Goal: Task Accomplishment & Management: Complete application form

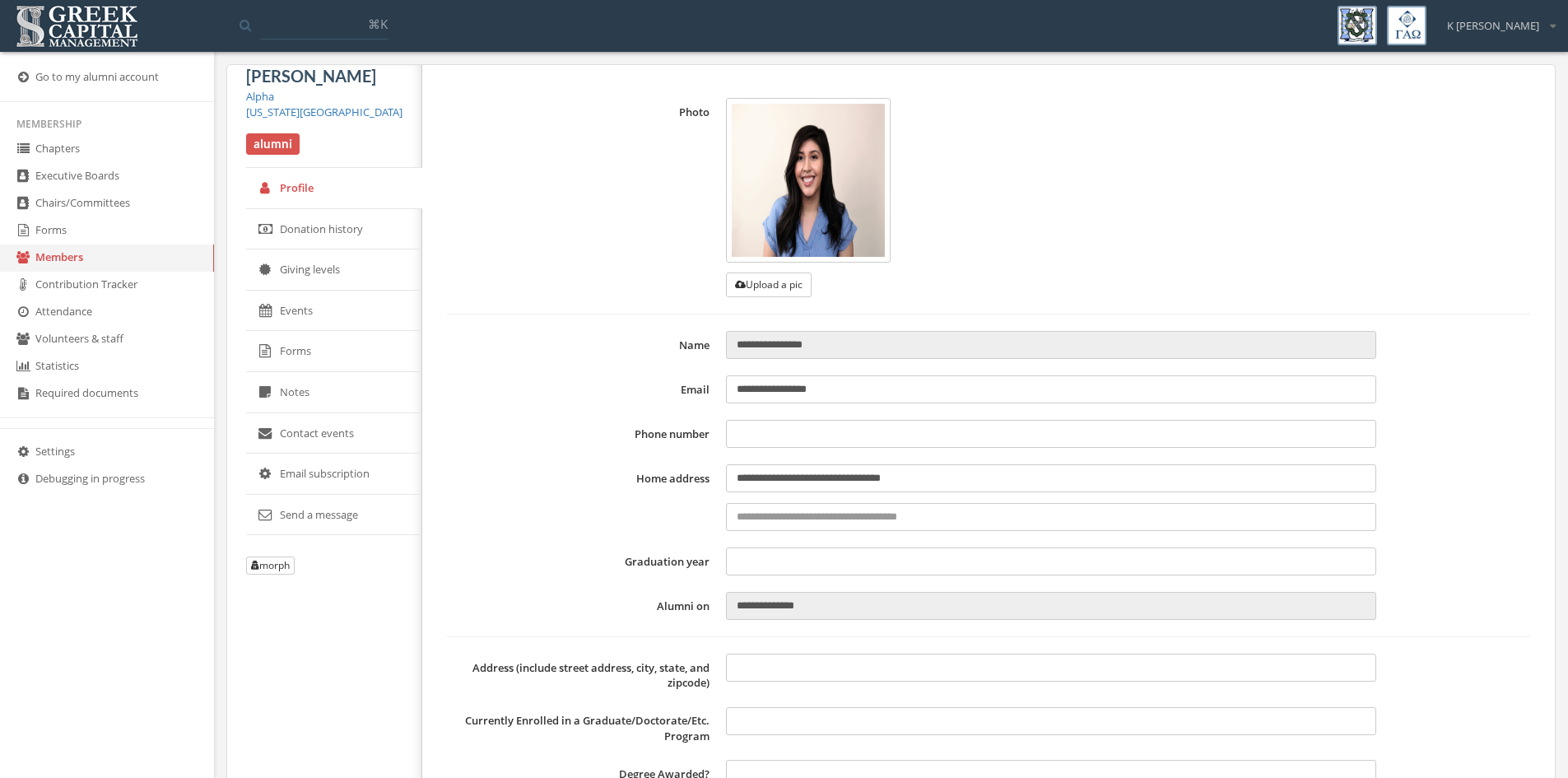
type input "**********"
click at [109, 223] on link "Forms" at bounding box center [107, 231] width 214 height 27
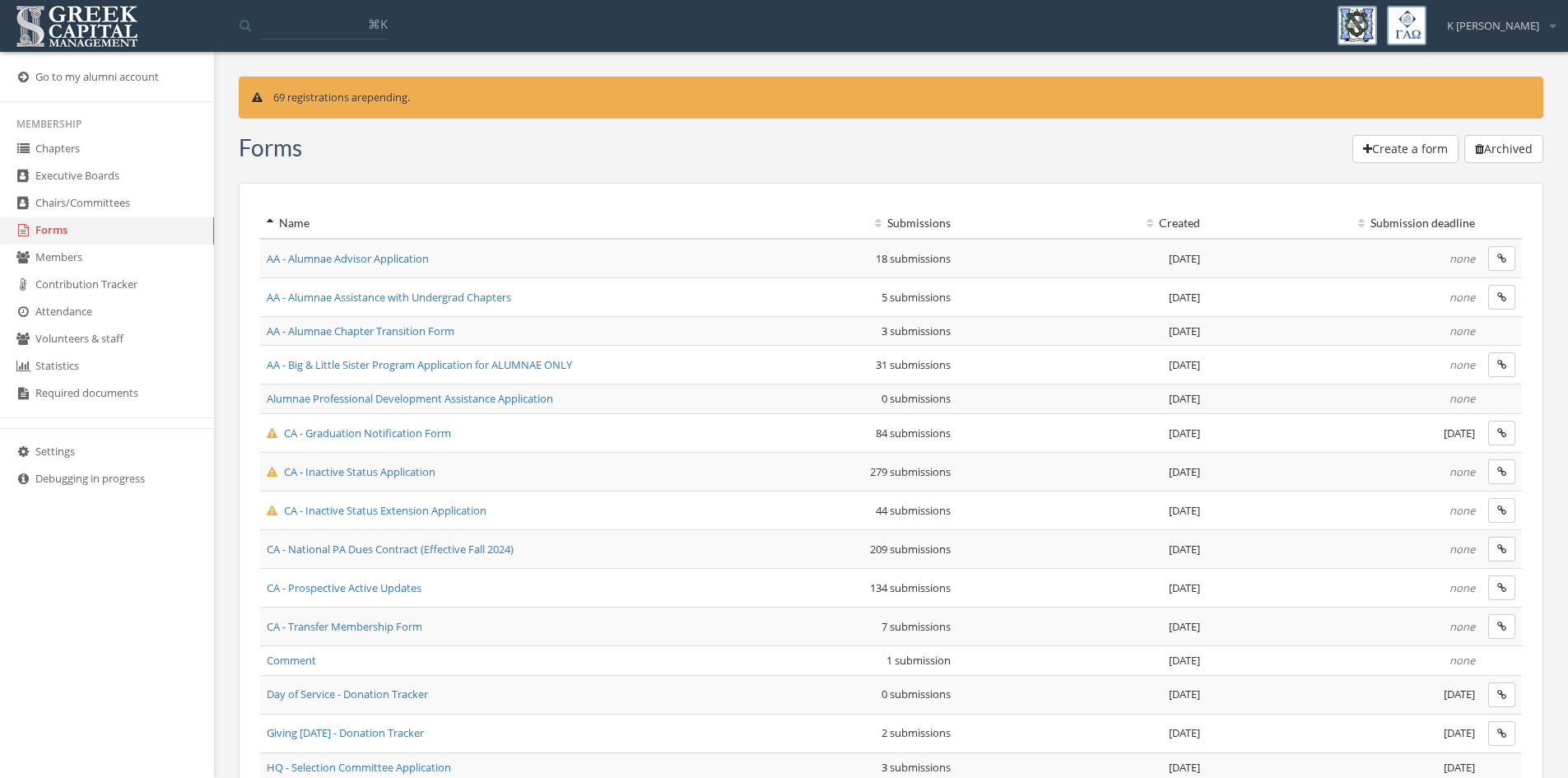
click at [413, 431] on span "CA - Graduation Notification Form" at bounding box center [359, 433] width 184 height 14
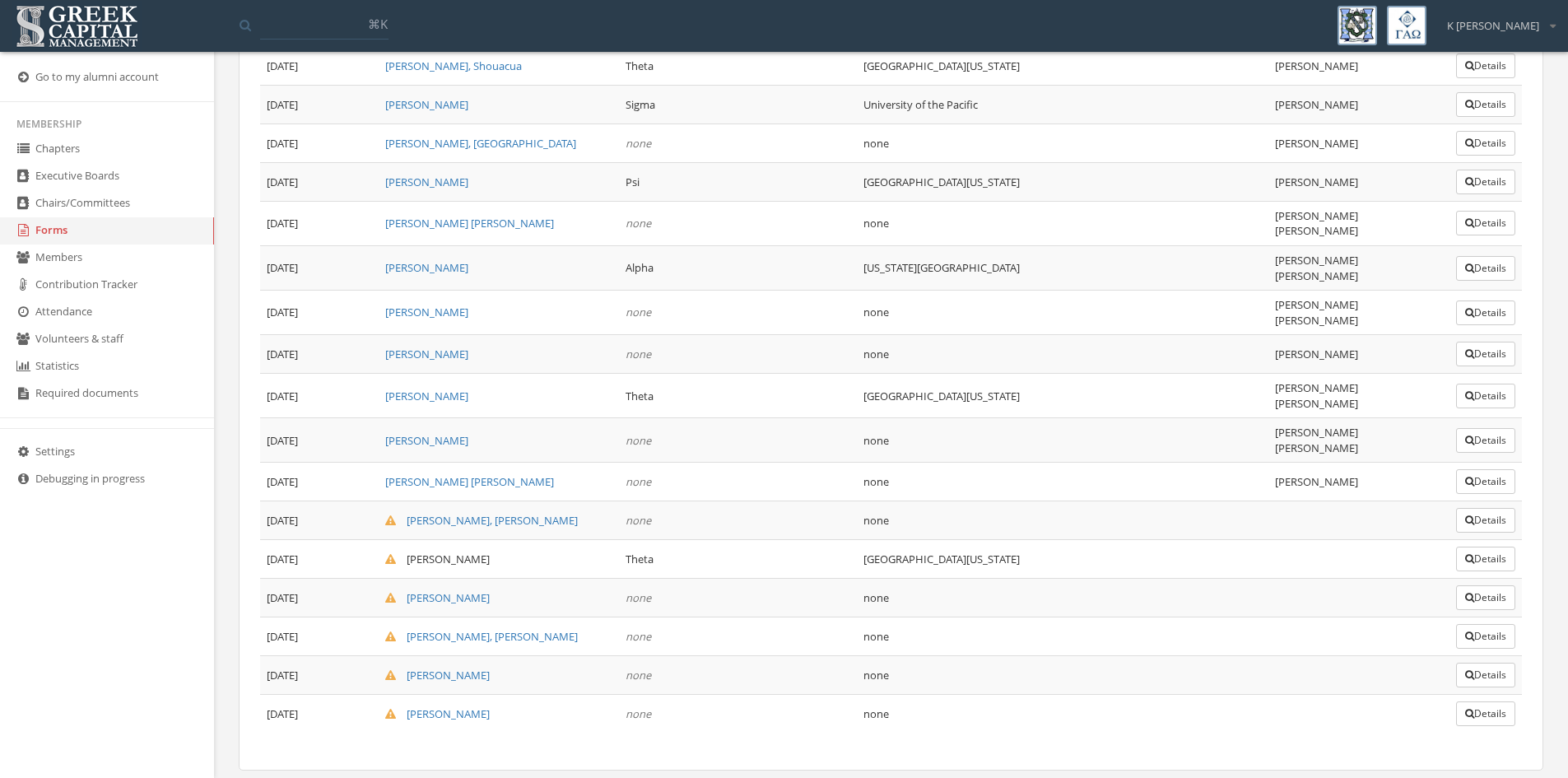
scroll to position [2897, 0]
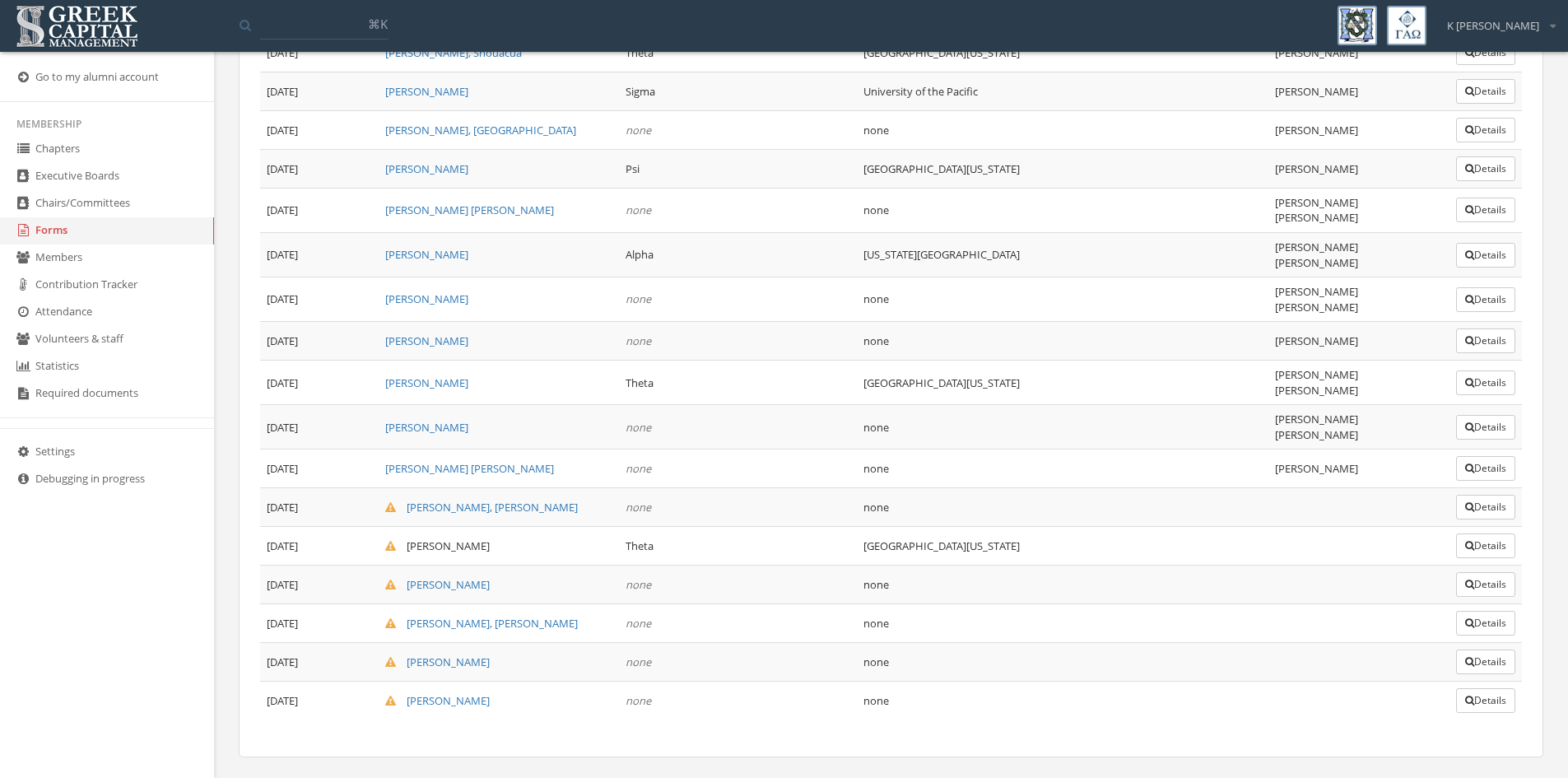
click at [1478, 495] on button "Details" at bounding box center [1486, 507] width 60 height 24
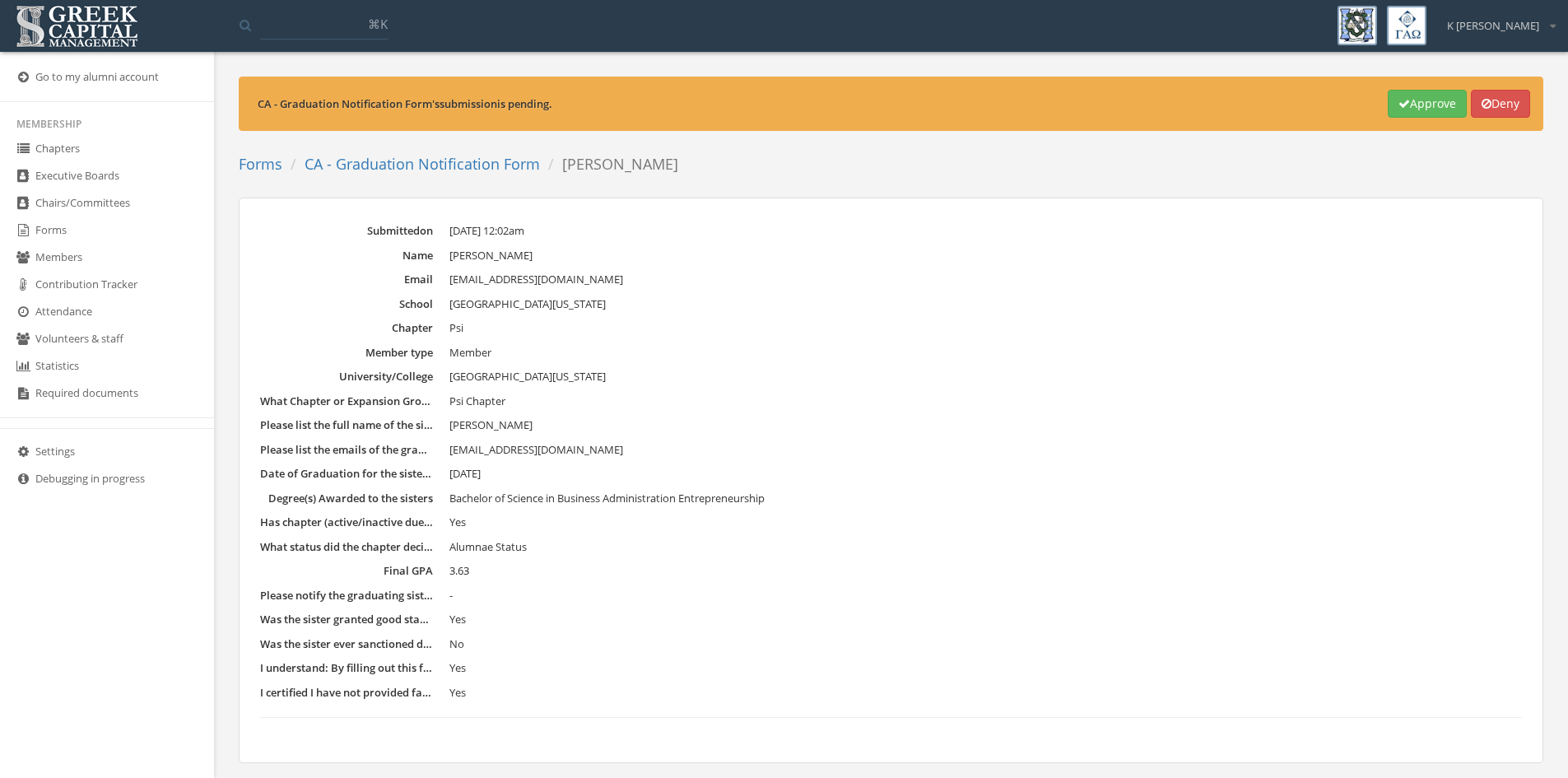
click at [1420, 107] on button "Approve" at bounding box center [1428, 103] width 79 height 28
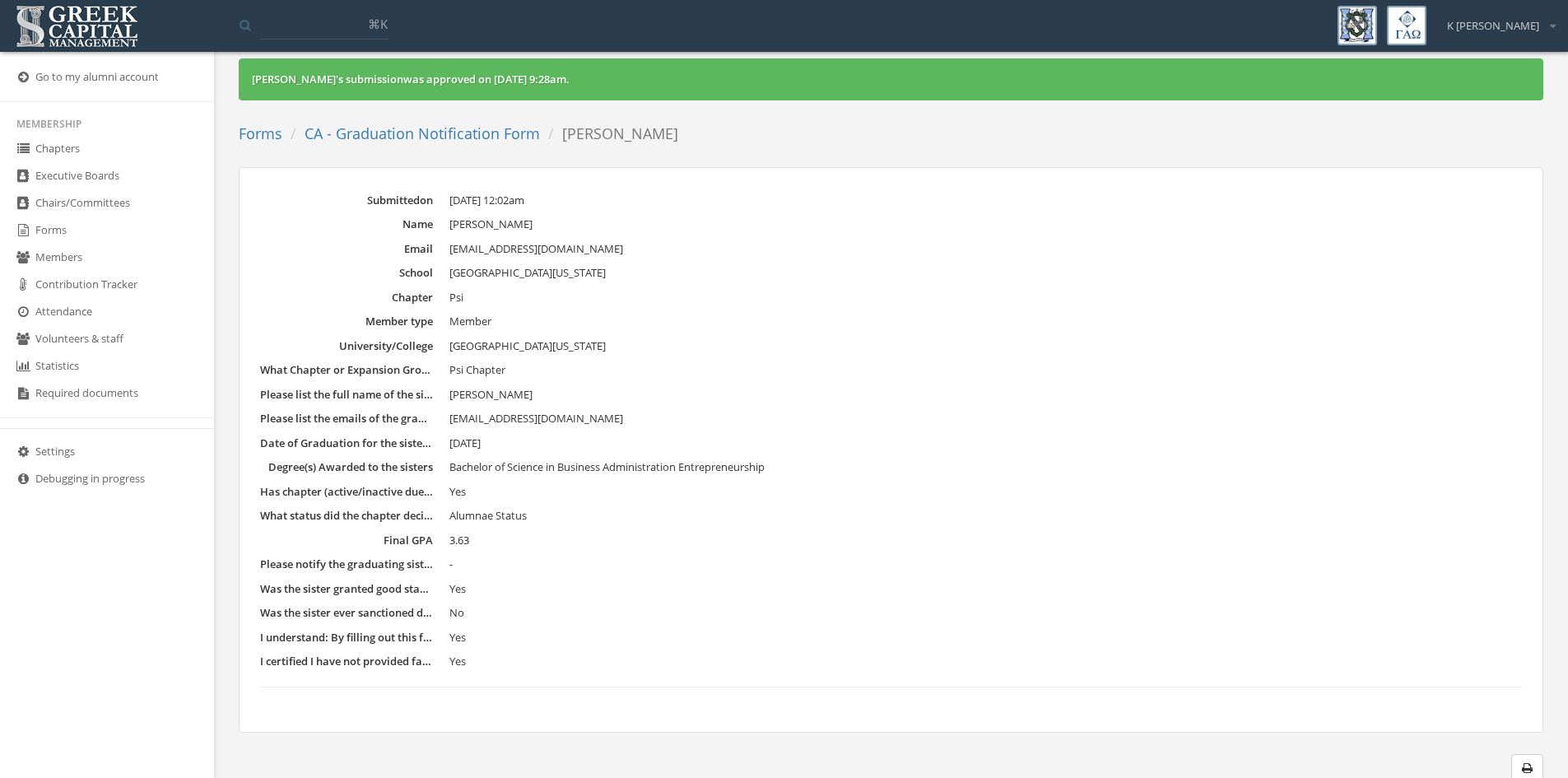
scroll to position [23, 0]
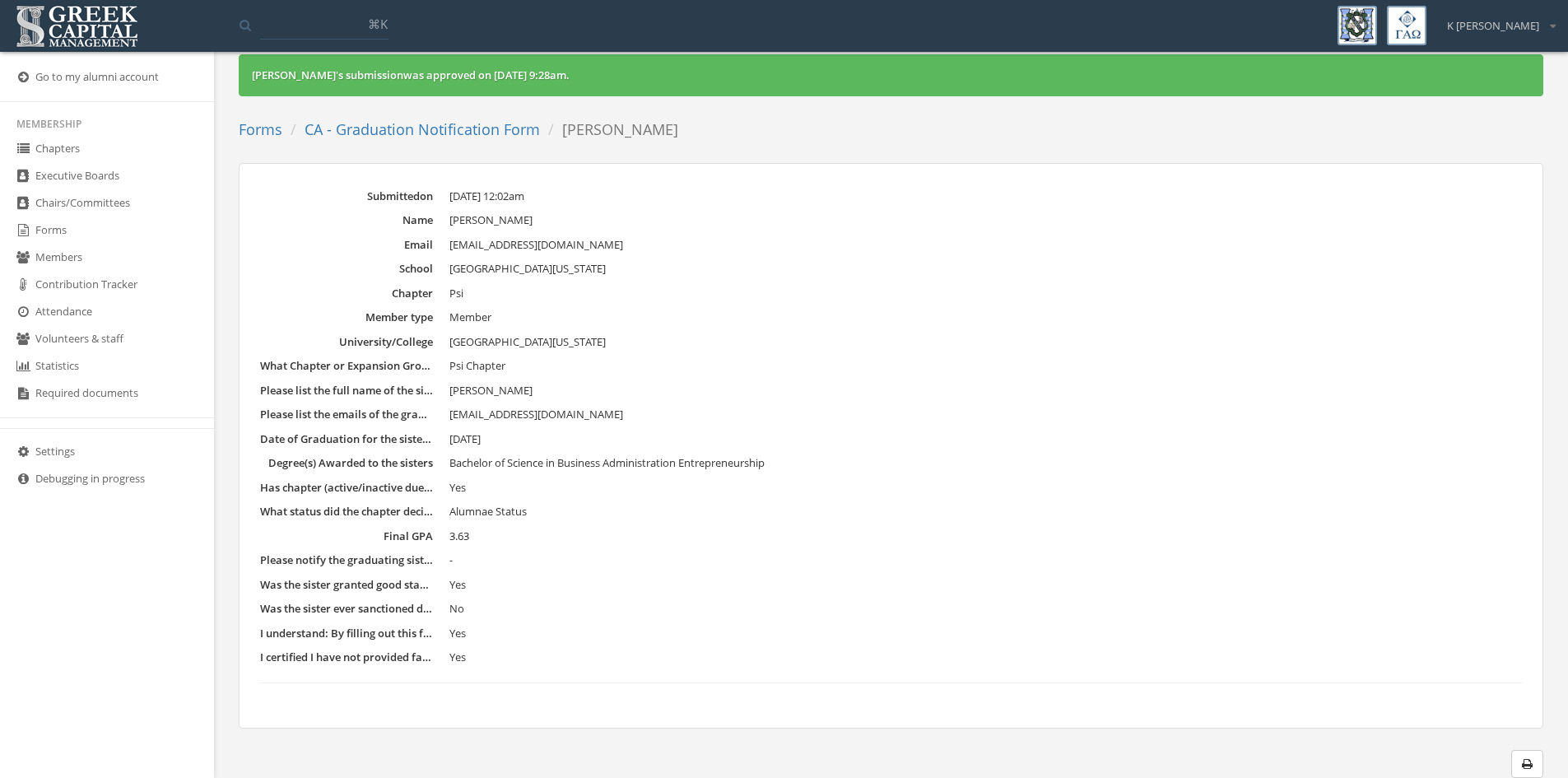
click at [57, 231] on link "Forms" at bounding box center [107, 231] width 214 height 27
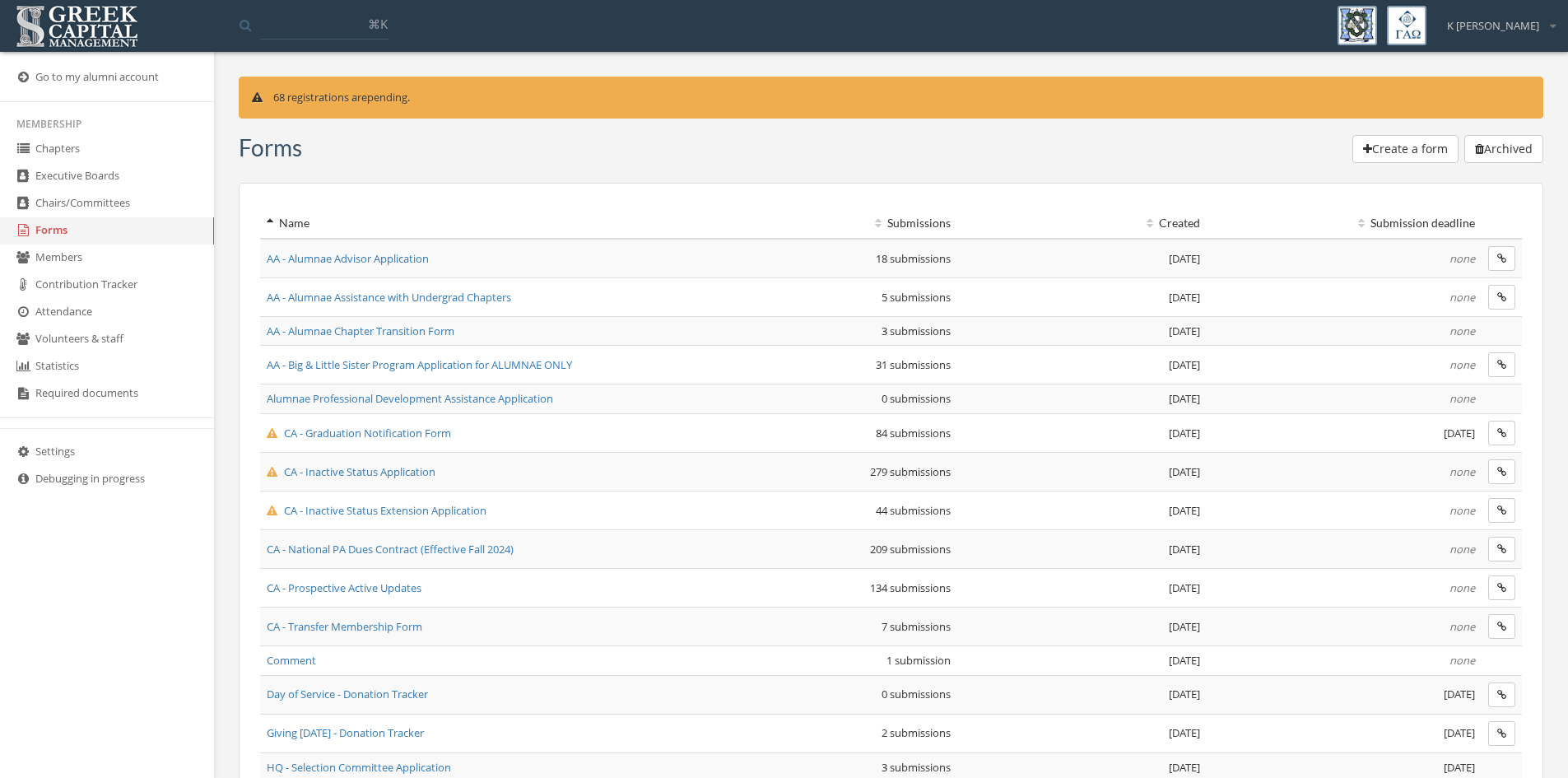
click at [399, 432] on span "CA - Graduation Notification Form" at bounding box center [359, 433] width 184 height 14
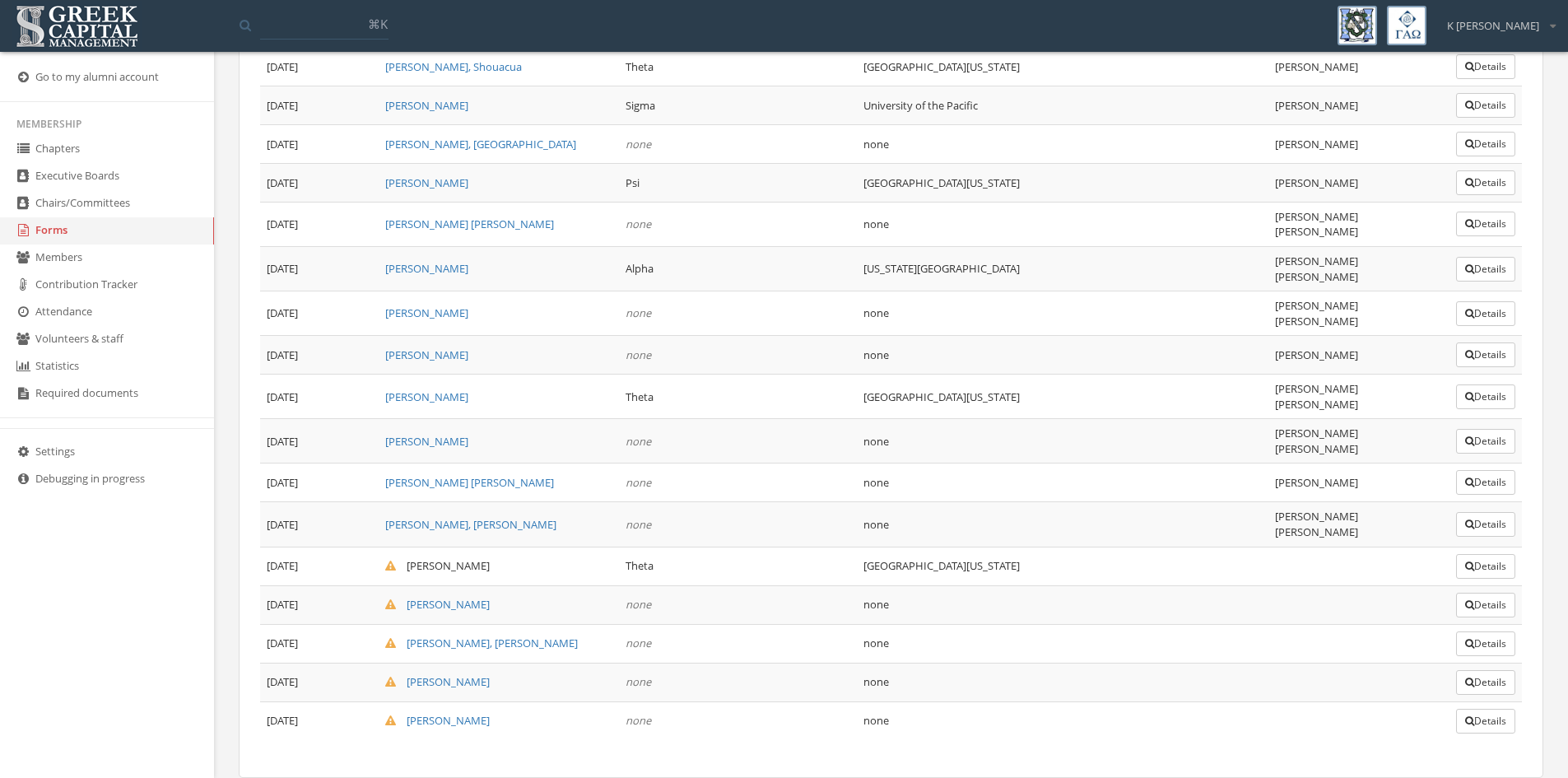
scroll to position [2897, 0]
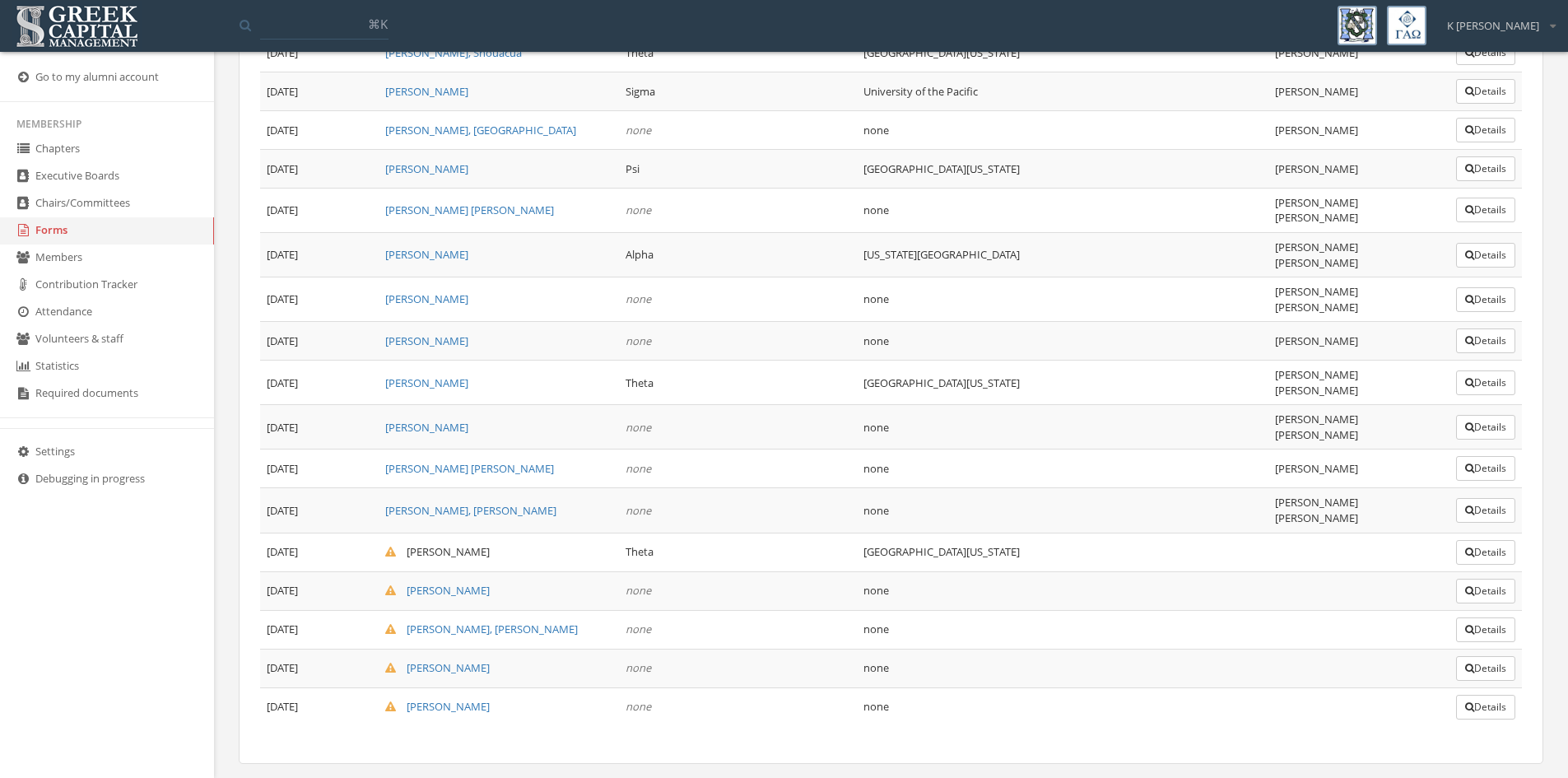
click at [1470, 540] on button "Details" at bounding box center [1486, 552] width 60 height 24
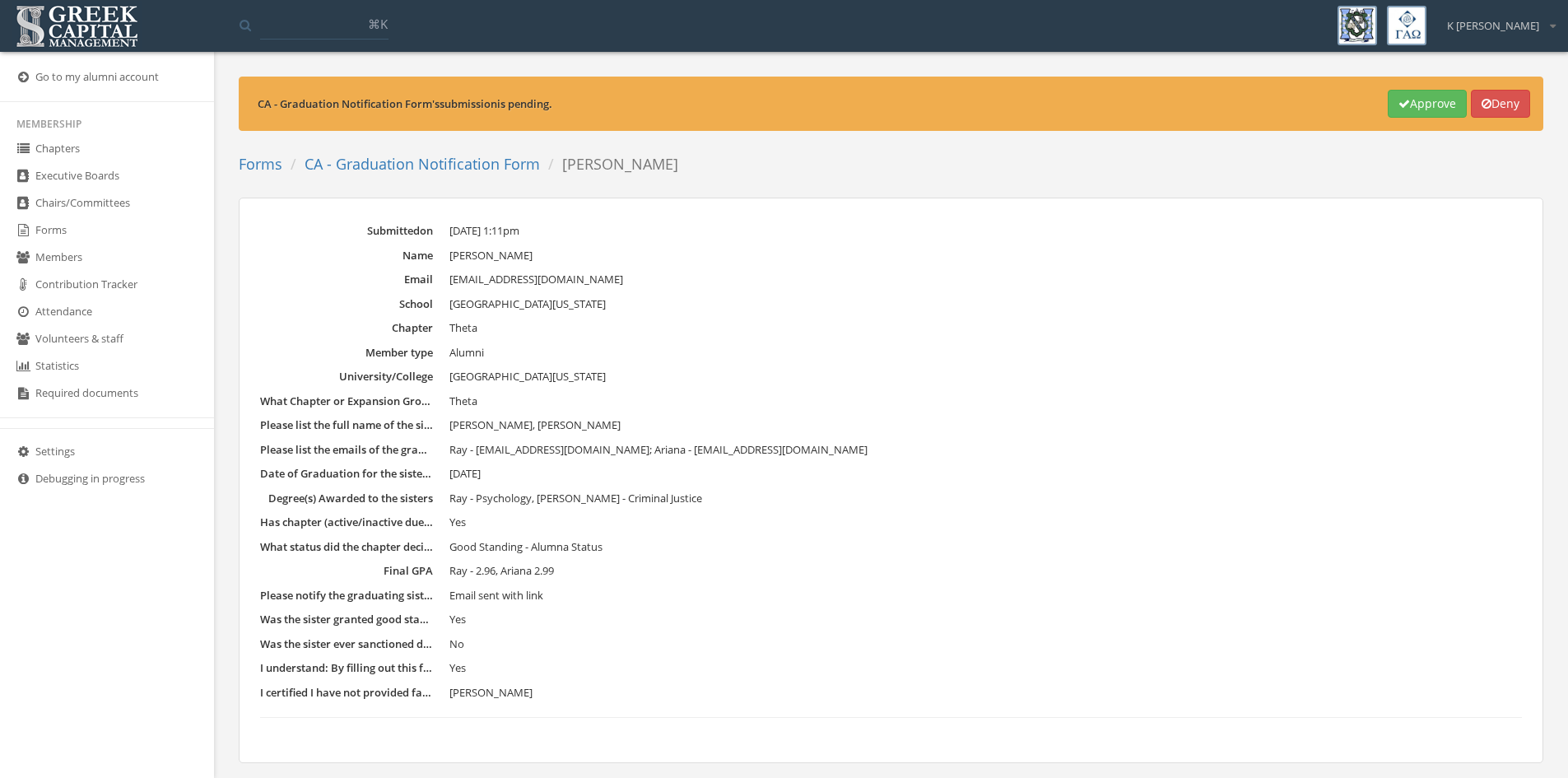
click at [1406, 102] on button "Approve" at bounding box center [1428, 103] width 79 height 28
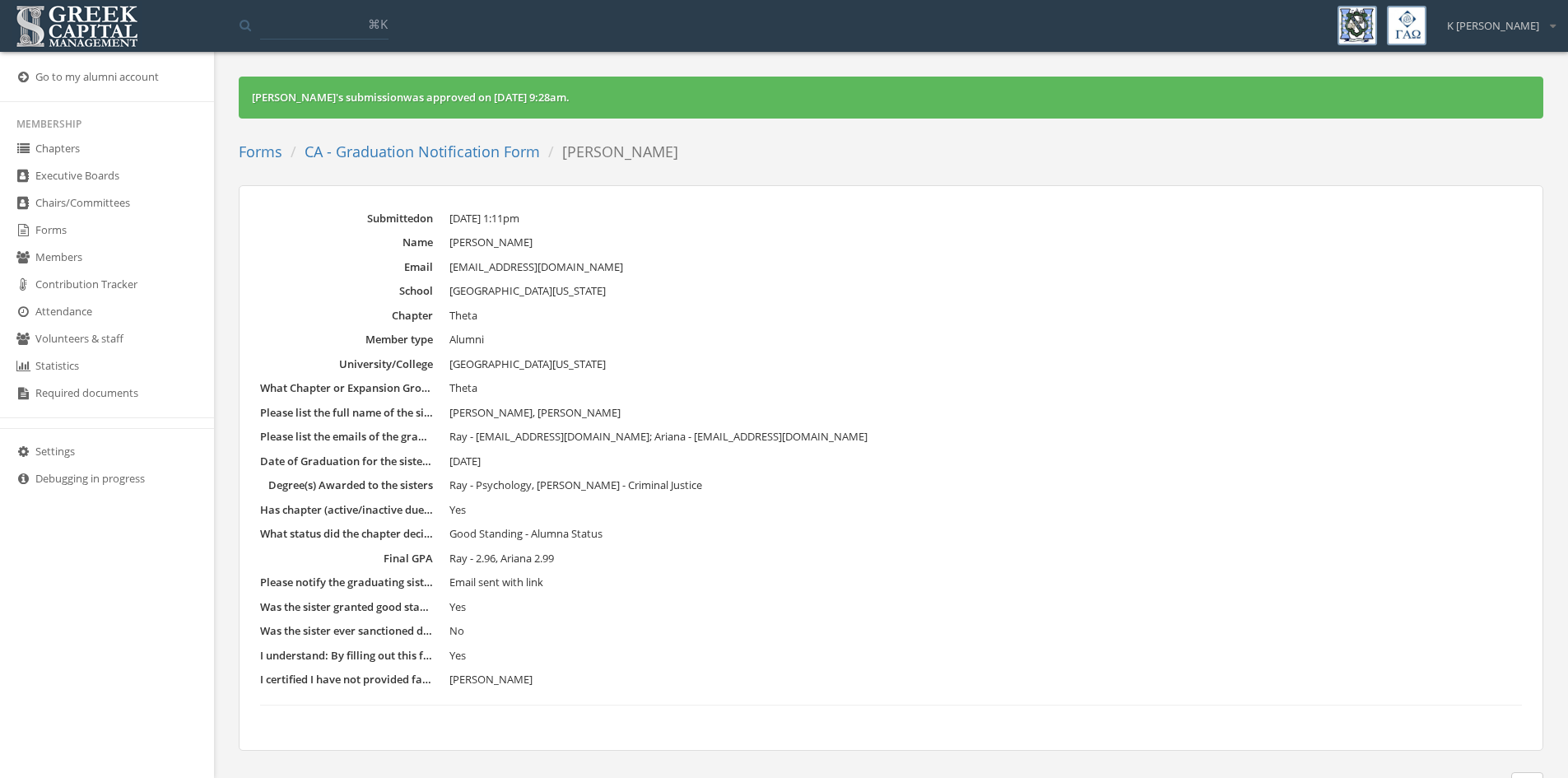
click at [475, 155] on link "CA - Graduation Notification Form" at bounding box center [422, 152] width 236 height 20
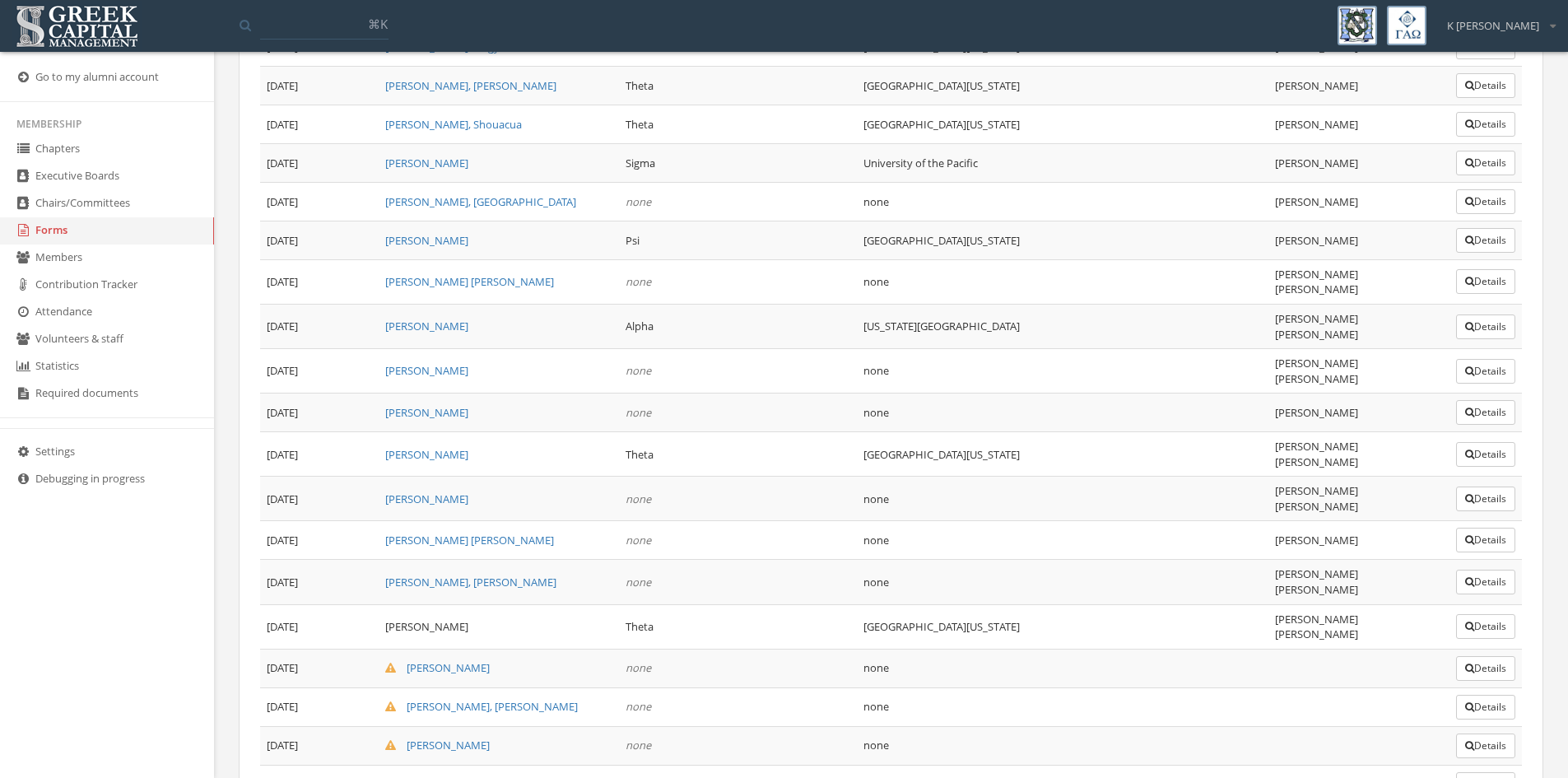
scroll to position [2897, 0]
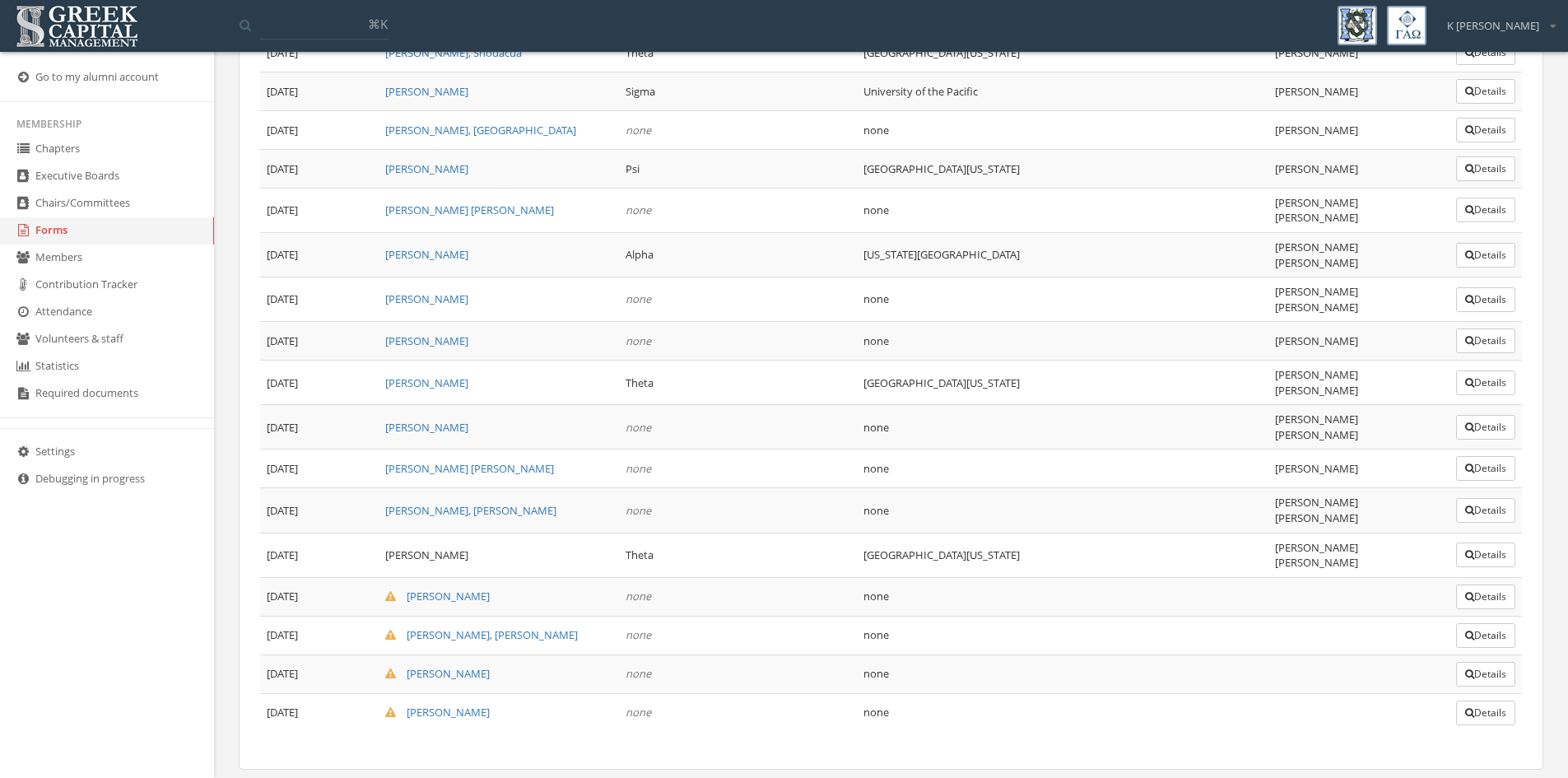
click at [1497, 585] on button "Details" at bounding box center [1486, 596] width 60 height 24
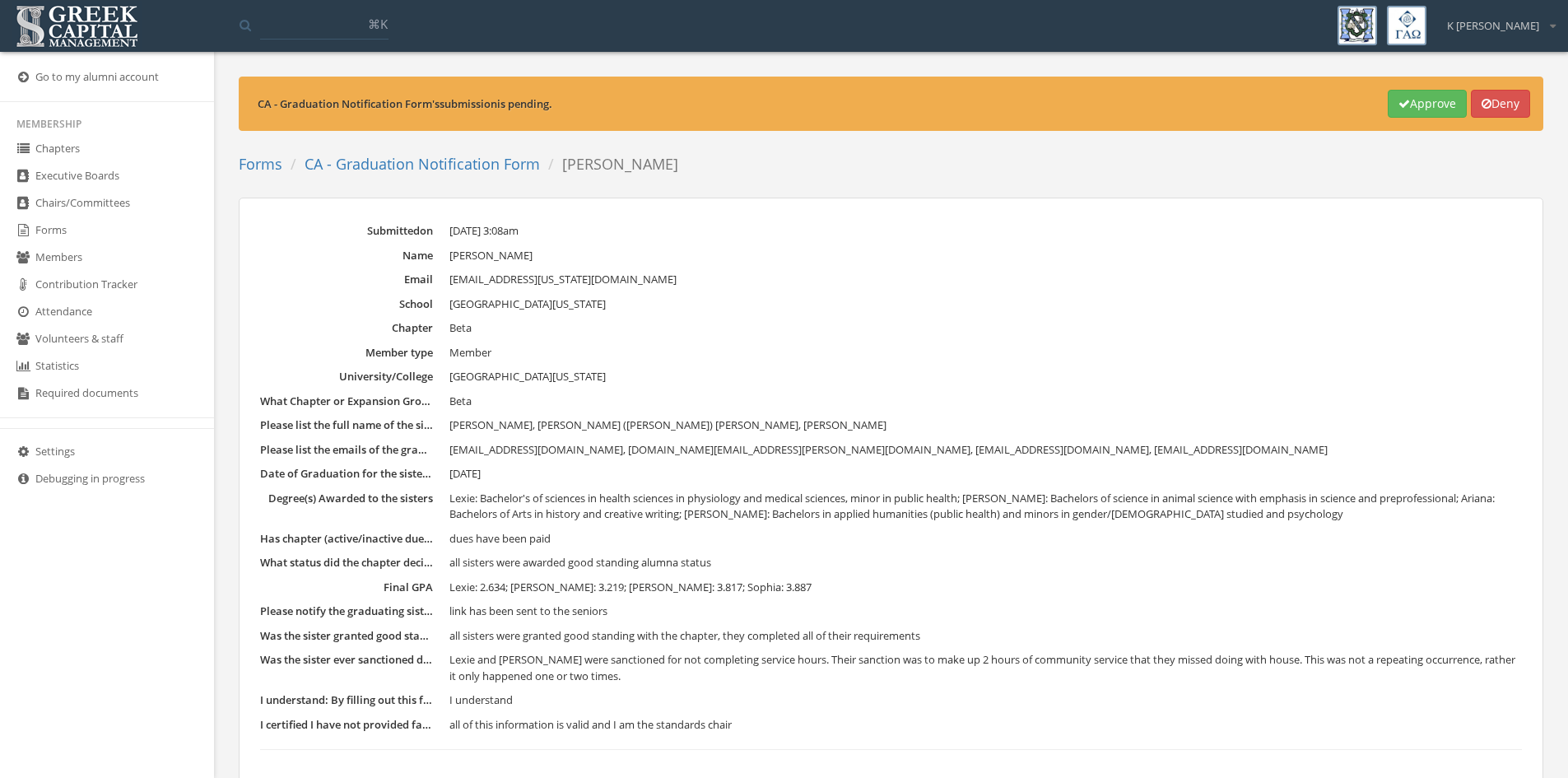
click at [1422, 101] on button "Approve" at bounding box center [1428, 103] width 79 height 28
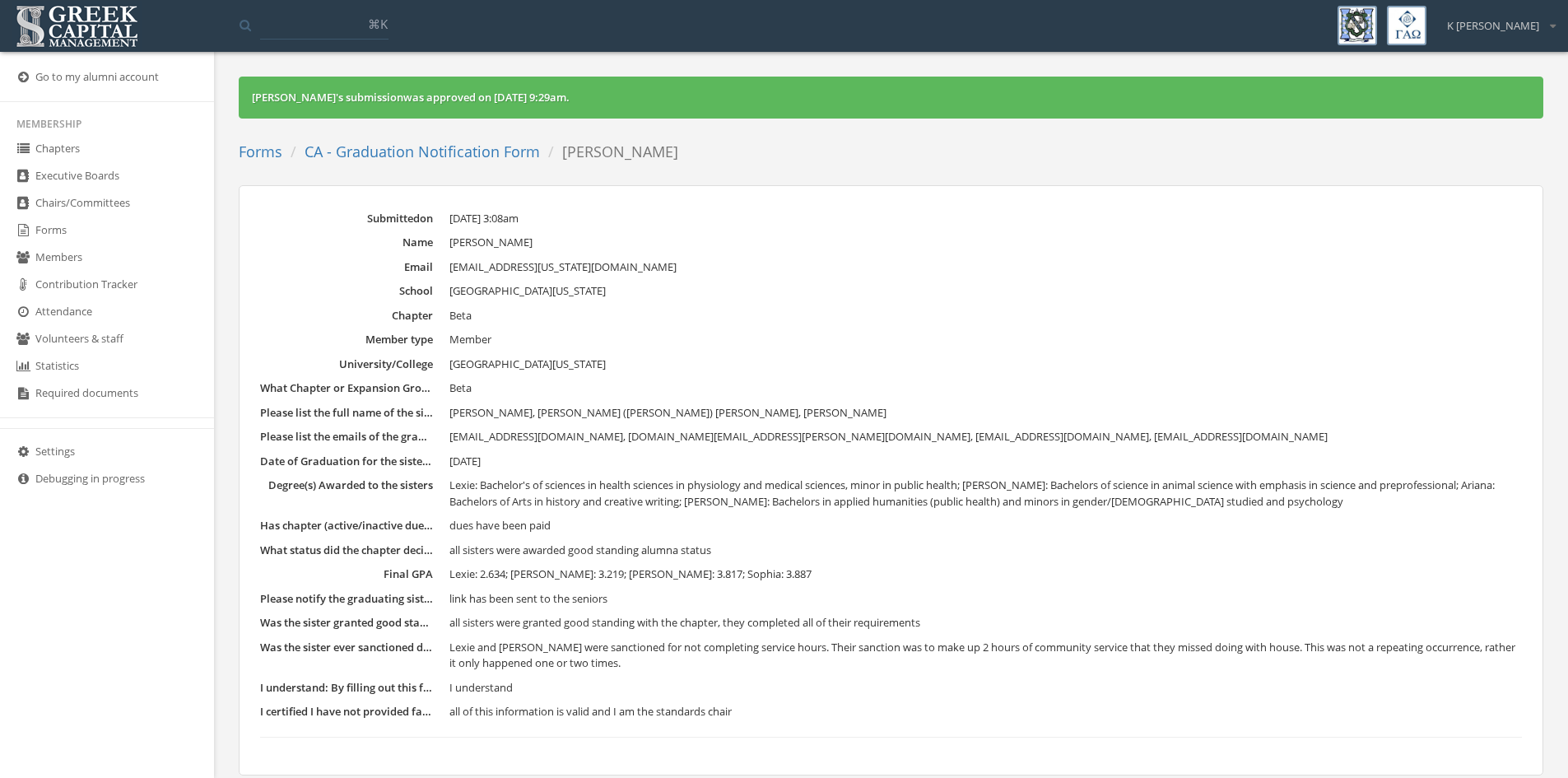
click at [473, 158] on link "CA - Graduation Notification Form" at bounding box center [422, 152] width 236 height 20
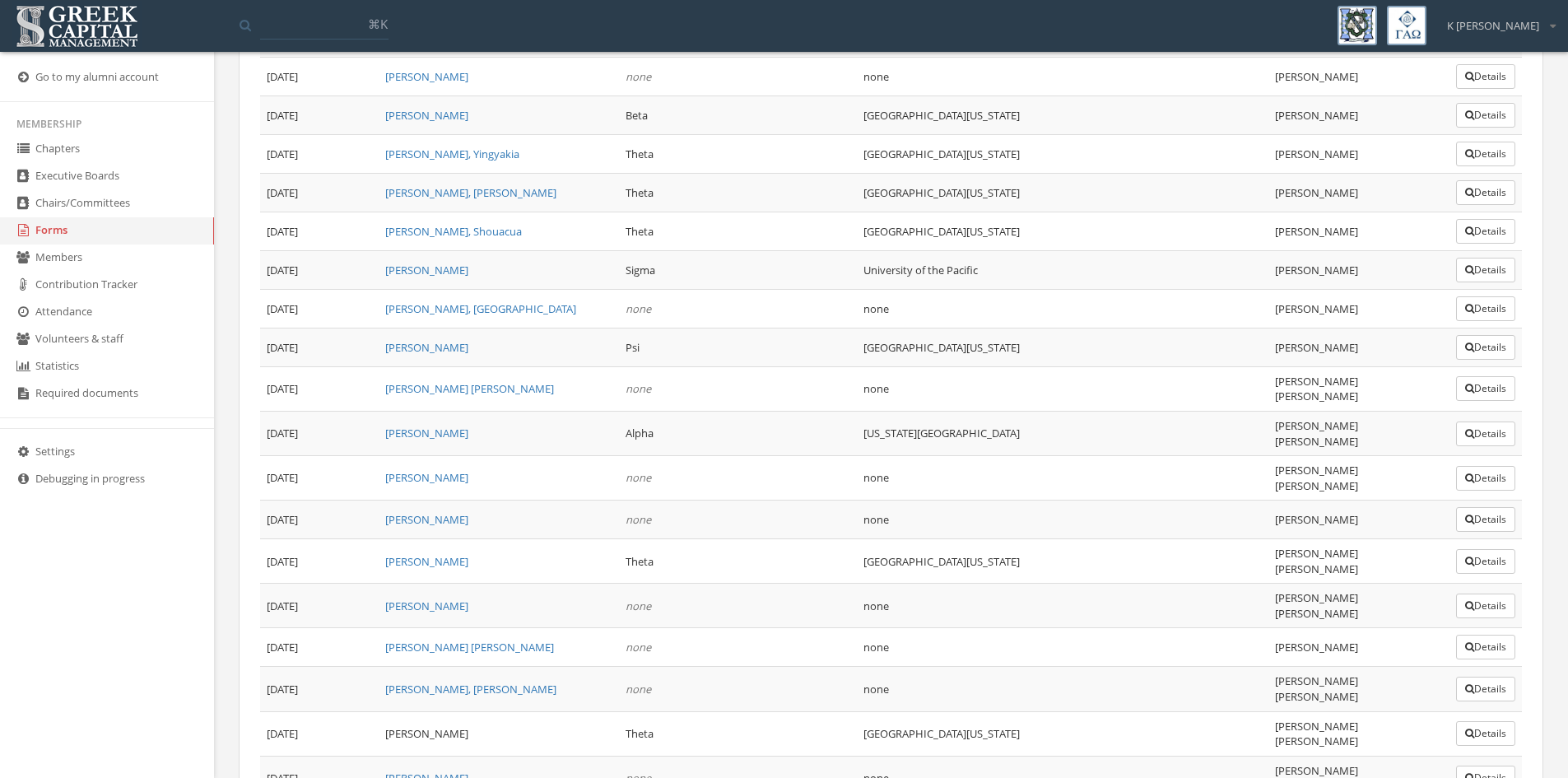
scroll to position [2897, 0]
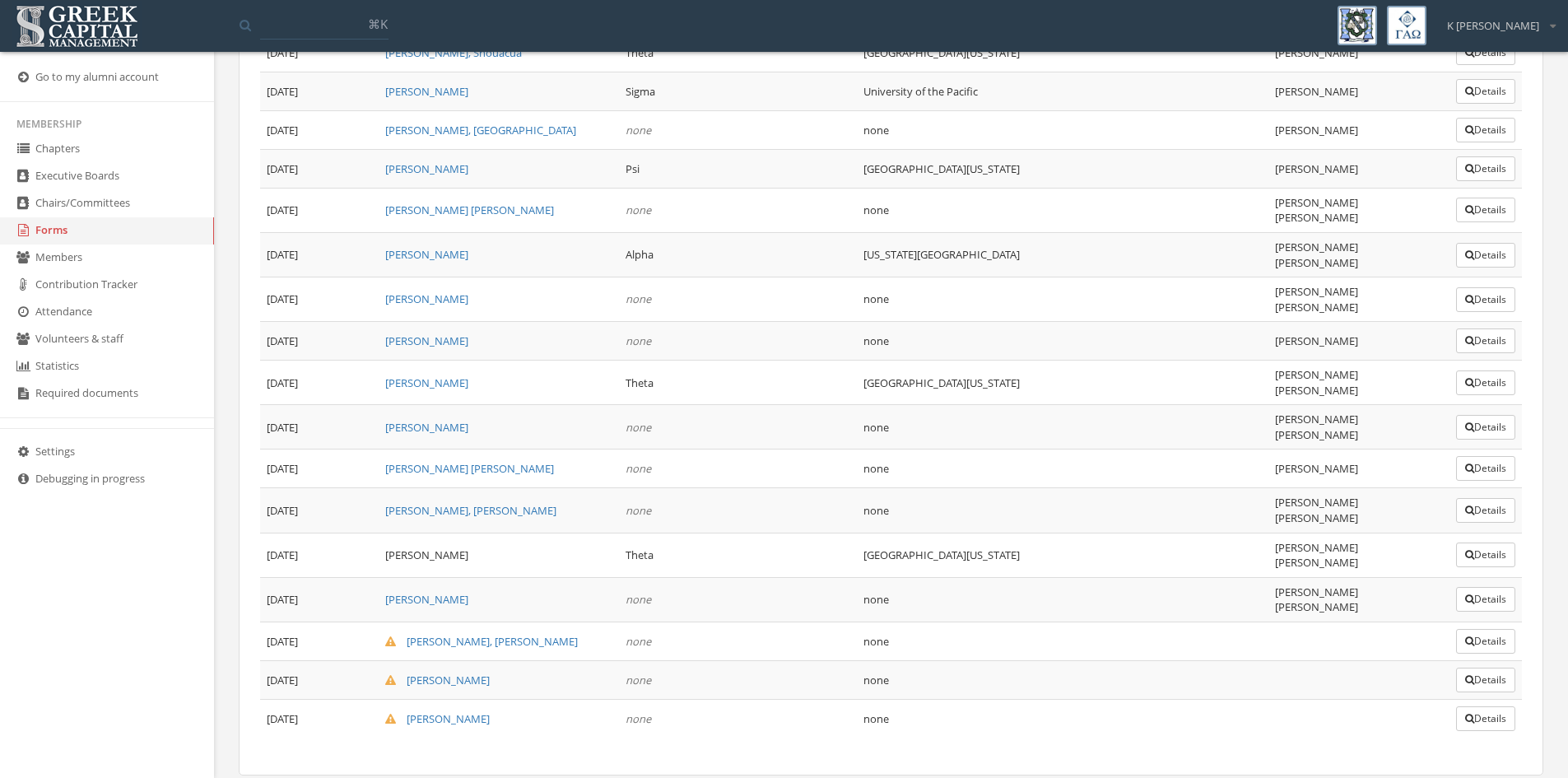
click at [1470, 637] on icon "button" at bounding box center [1470, 642] width 9 height 10
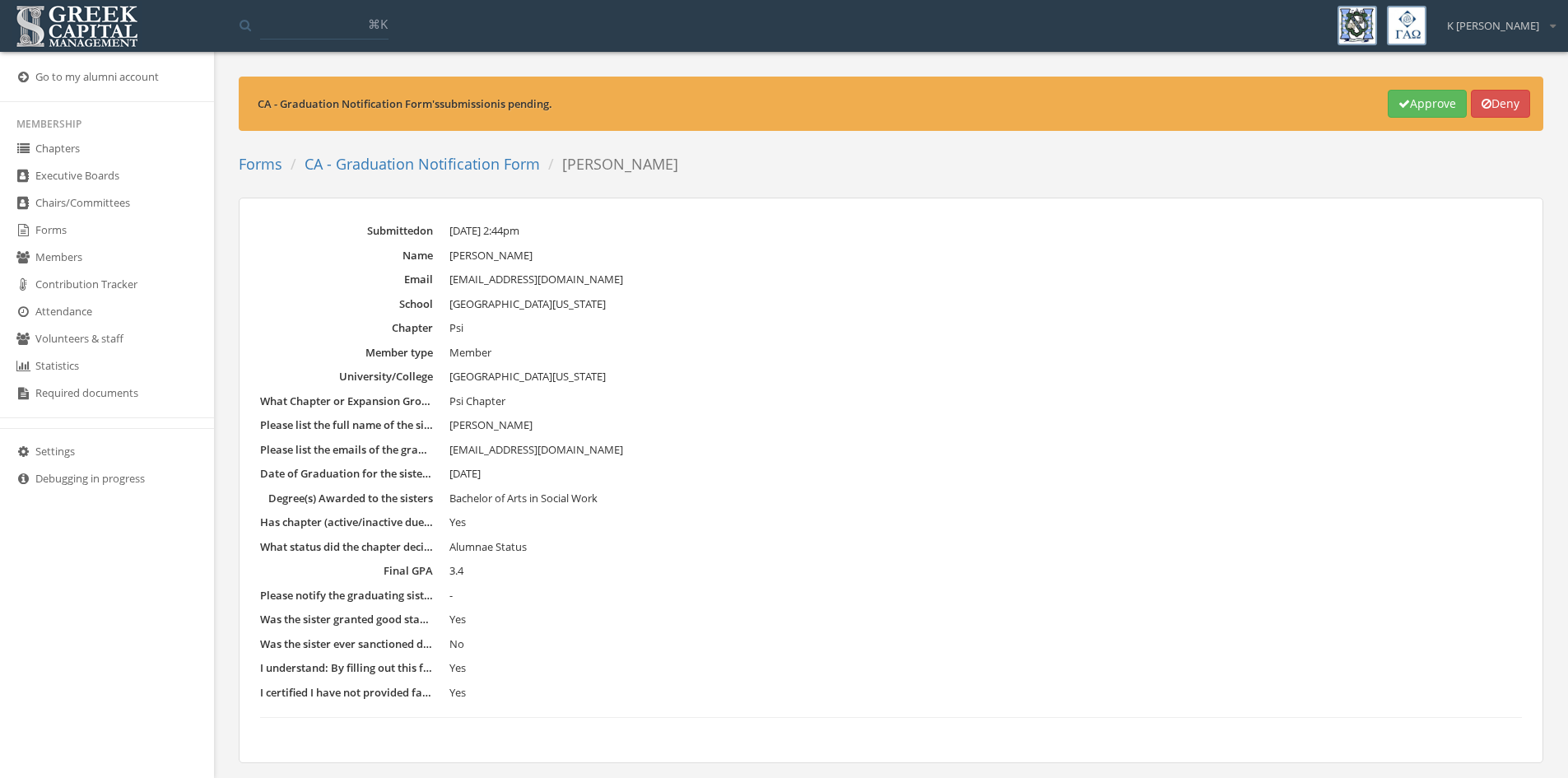
click at [1440, 101] on button "Approve" at bounding box center [1428, 103] width 79 height 28
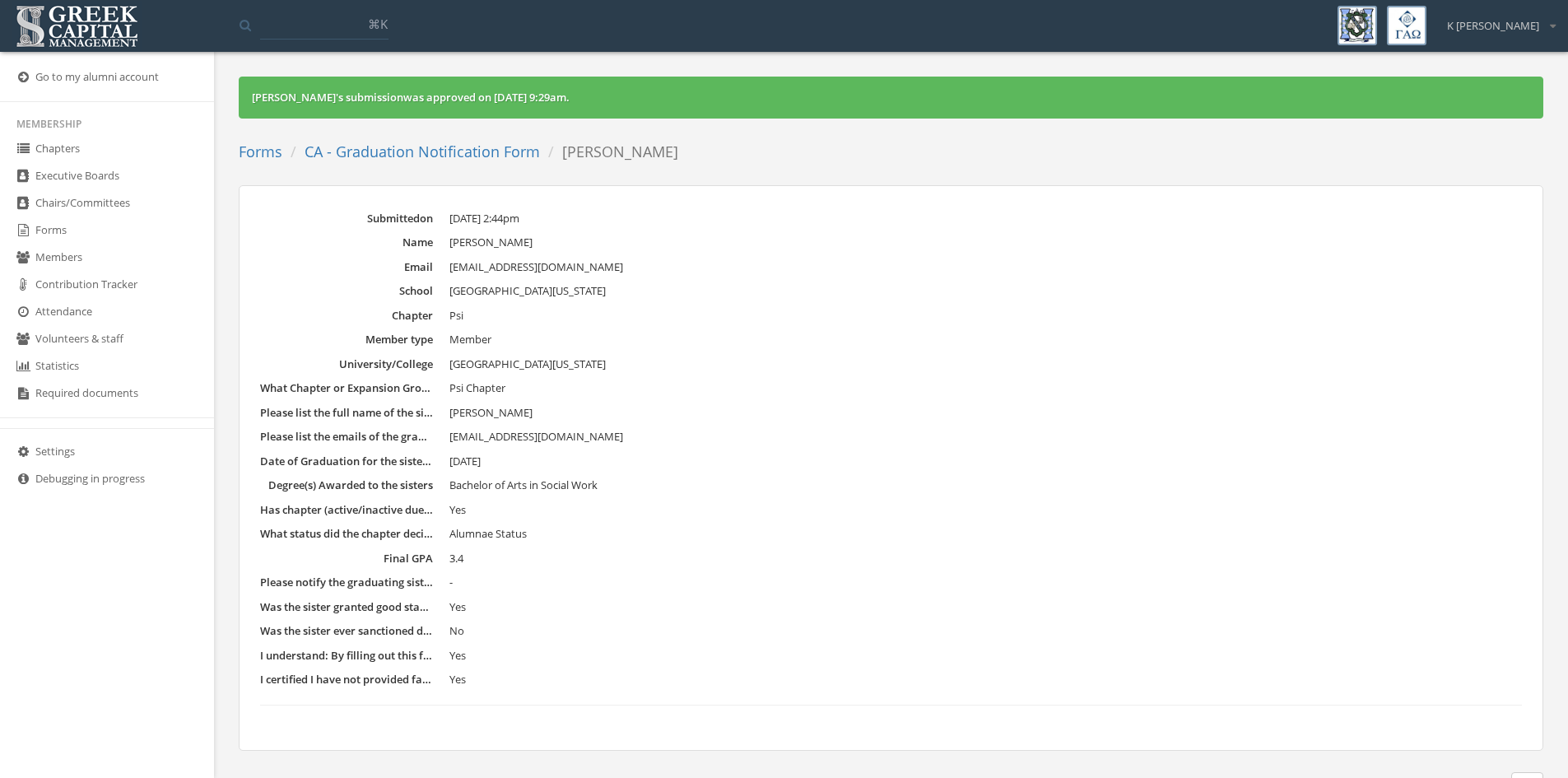
click at [497, 148] on link "CA - Graduation Notification Form" at bounding box center [422, 152] width 236 height 20
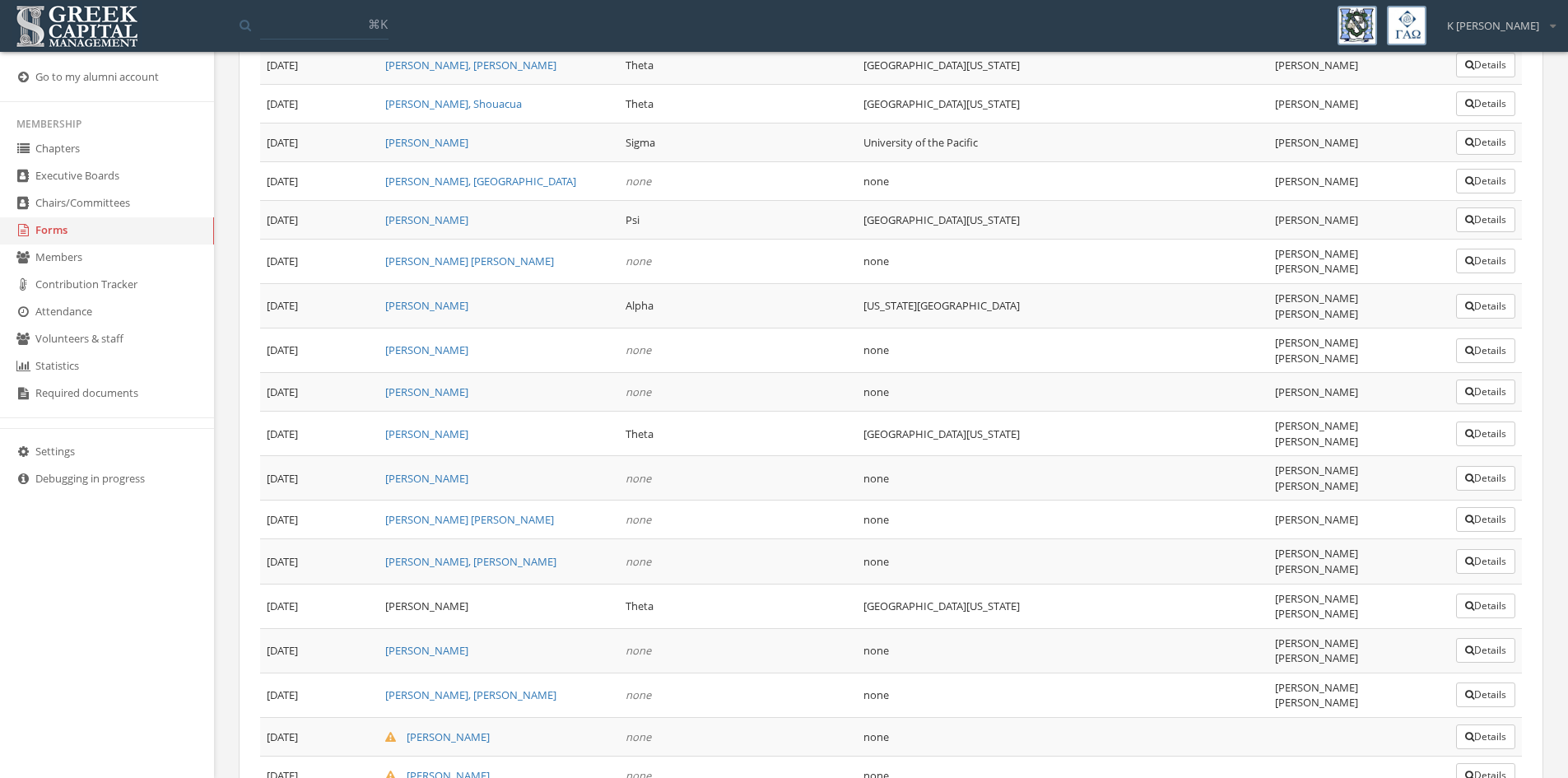
scroll to position [2897, 0]
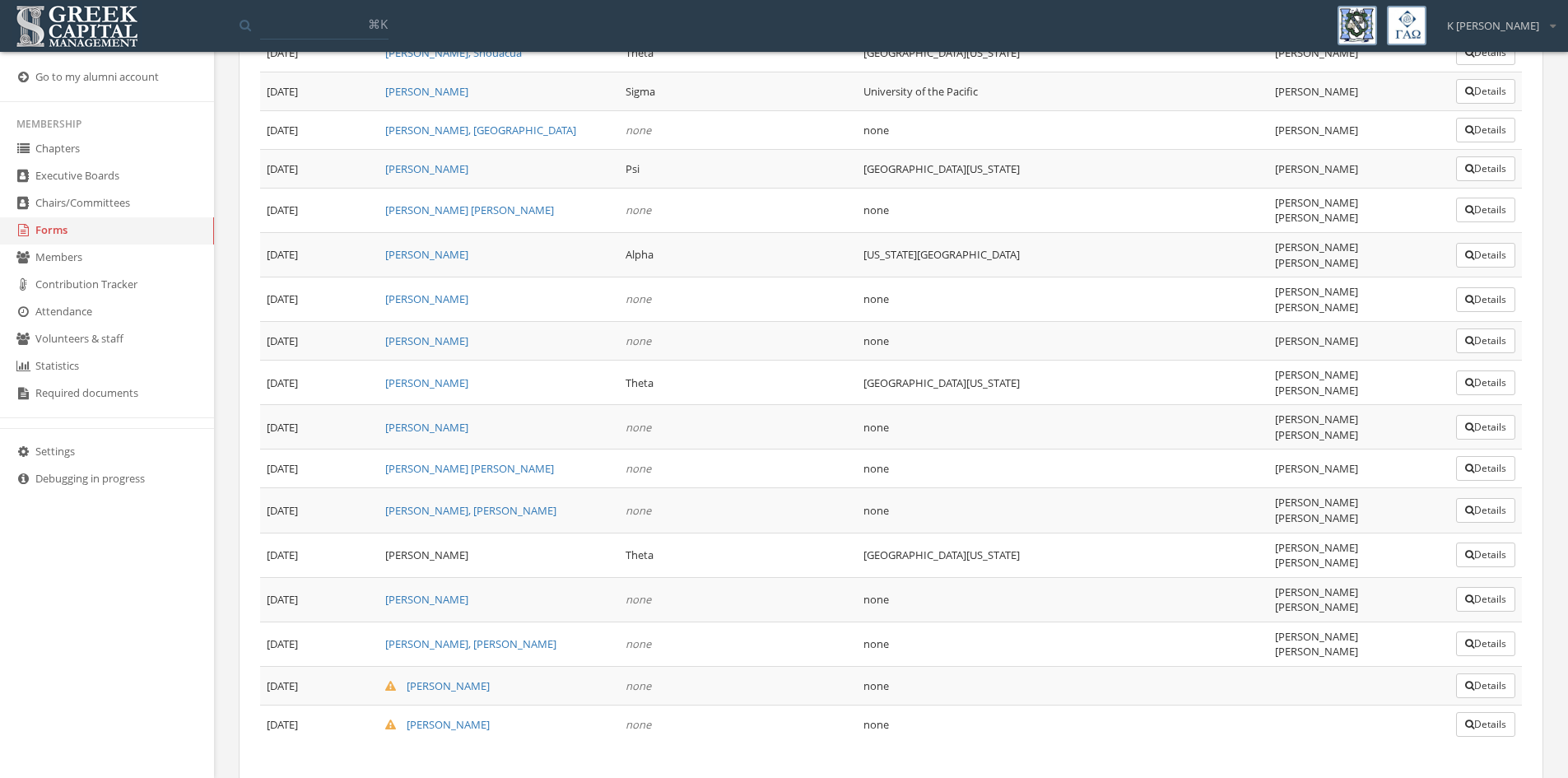
click at [1492, 674] on button "Details" at bounding box center [1486, 686] width 60 height 24
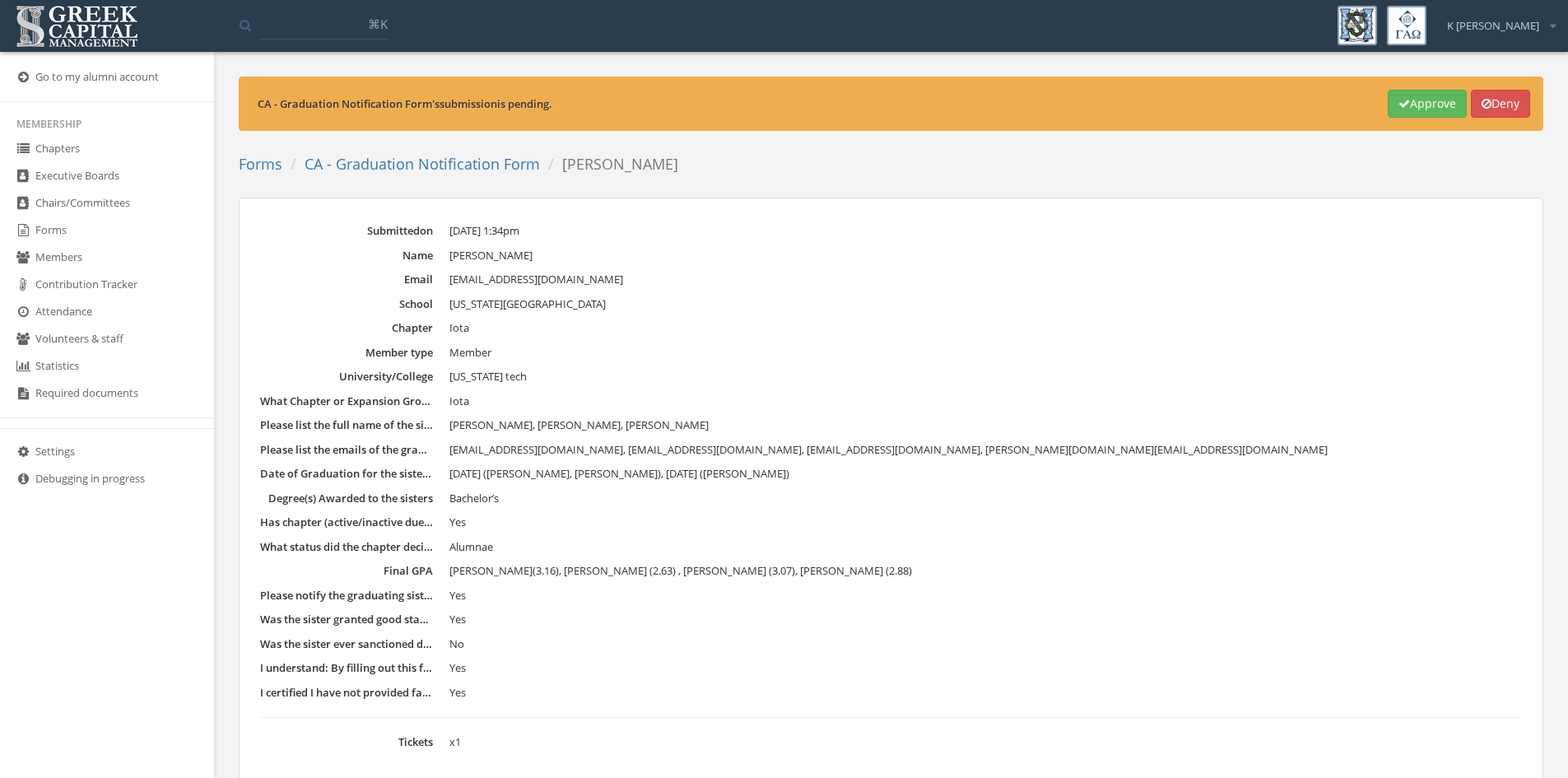
click at [1388, 111] on button "Approve" at bounding box center [1428, 103] width 79 height 28
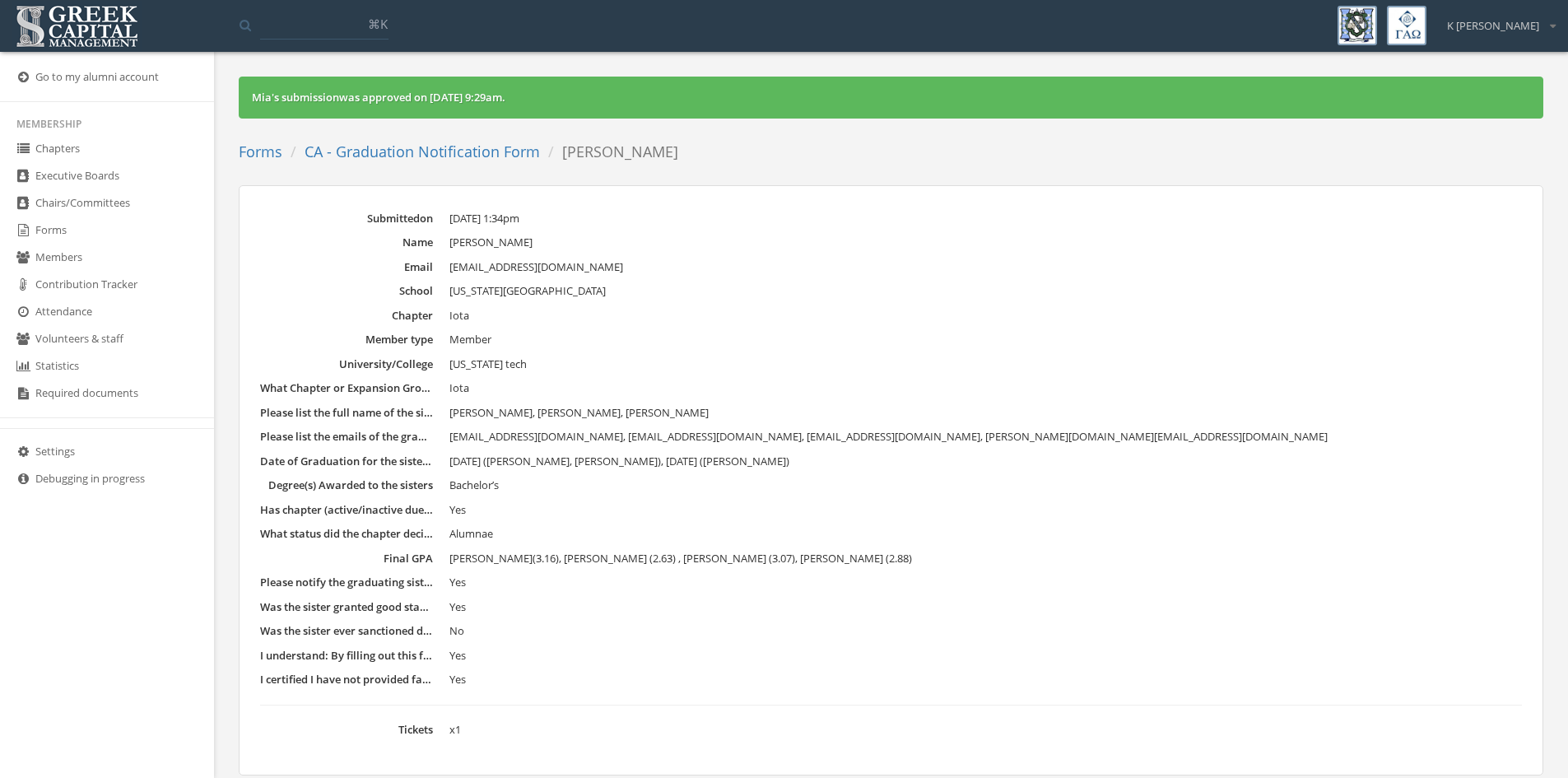
click at [432, 154] on link "CA - Graduation Notification Form" at bounding box center [422, 152] width 236 height 20
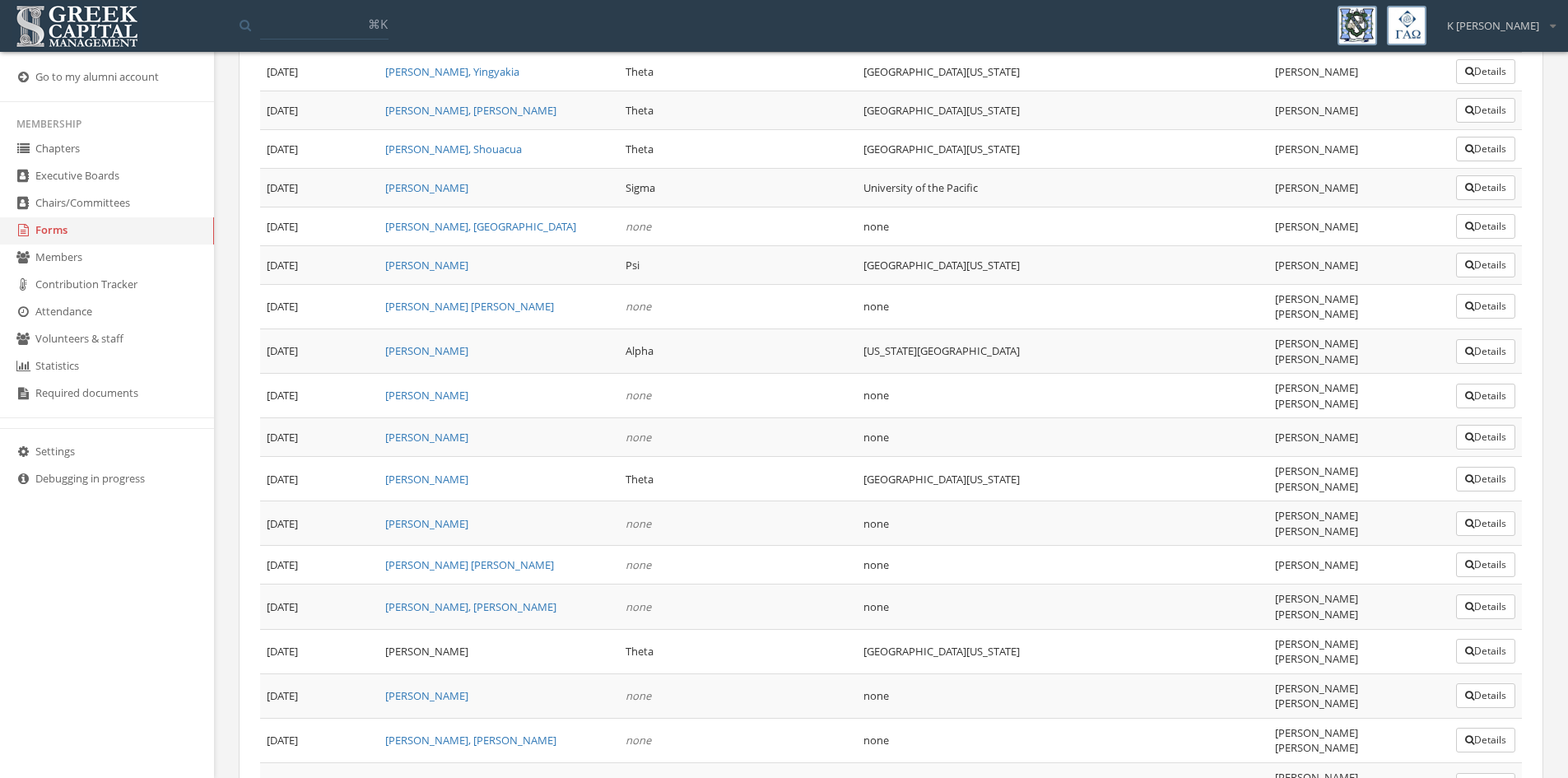
scroll to position [2897, 0]
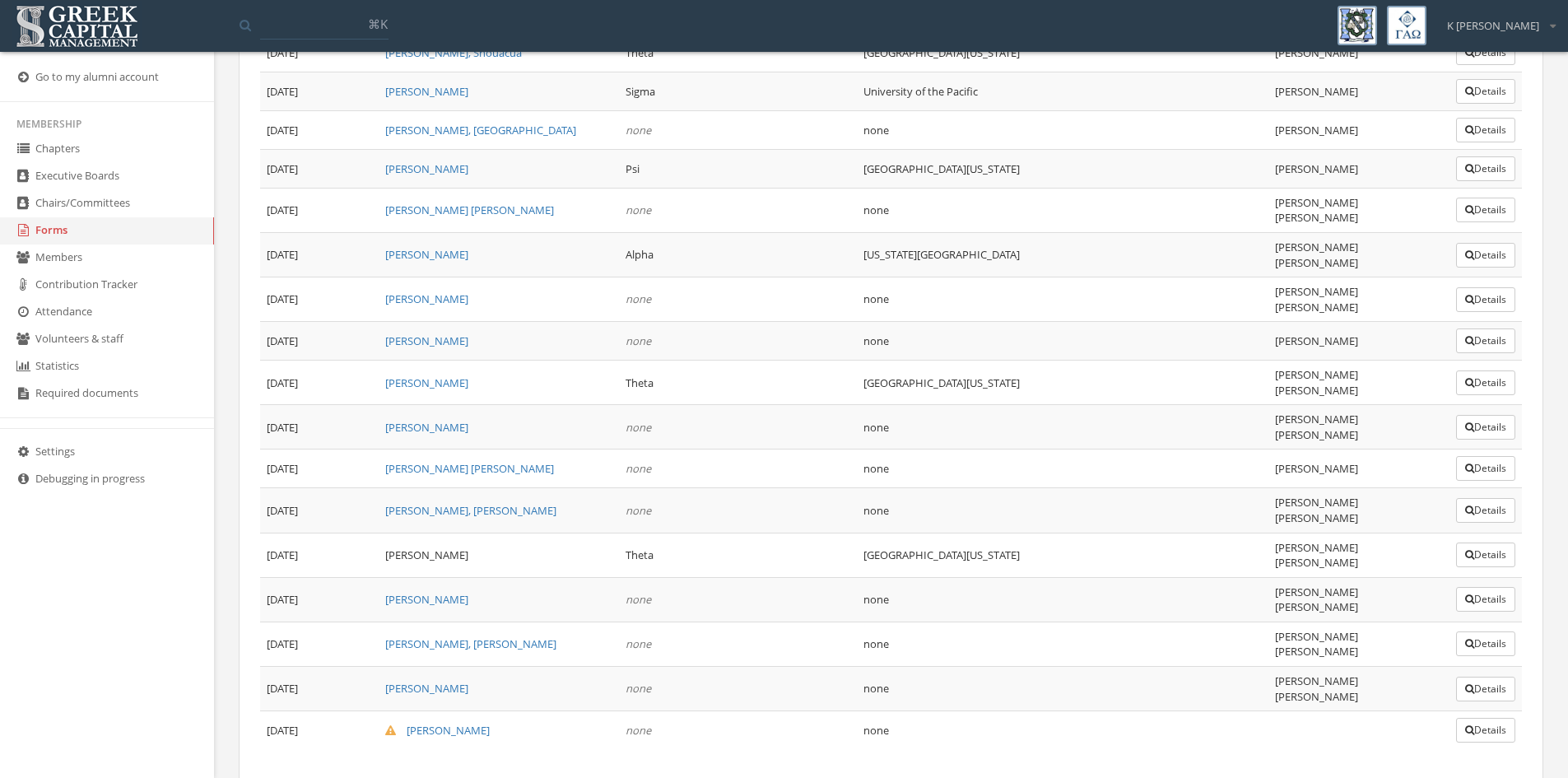
click at [1498, 718] on button "Details" at bounding box center [1486, 730] width 60 height 24
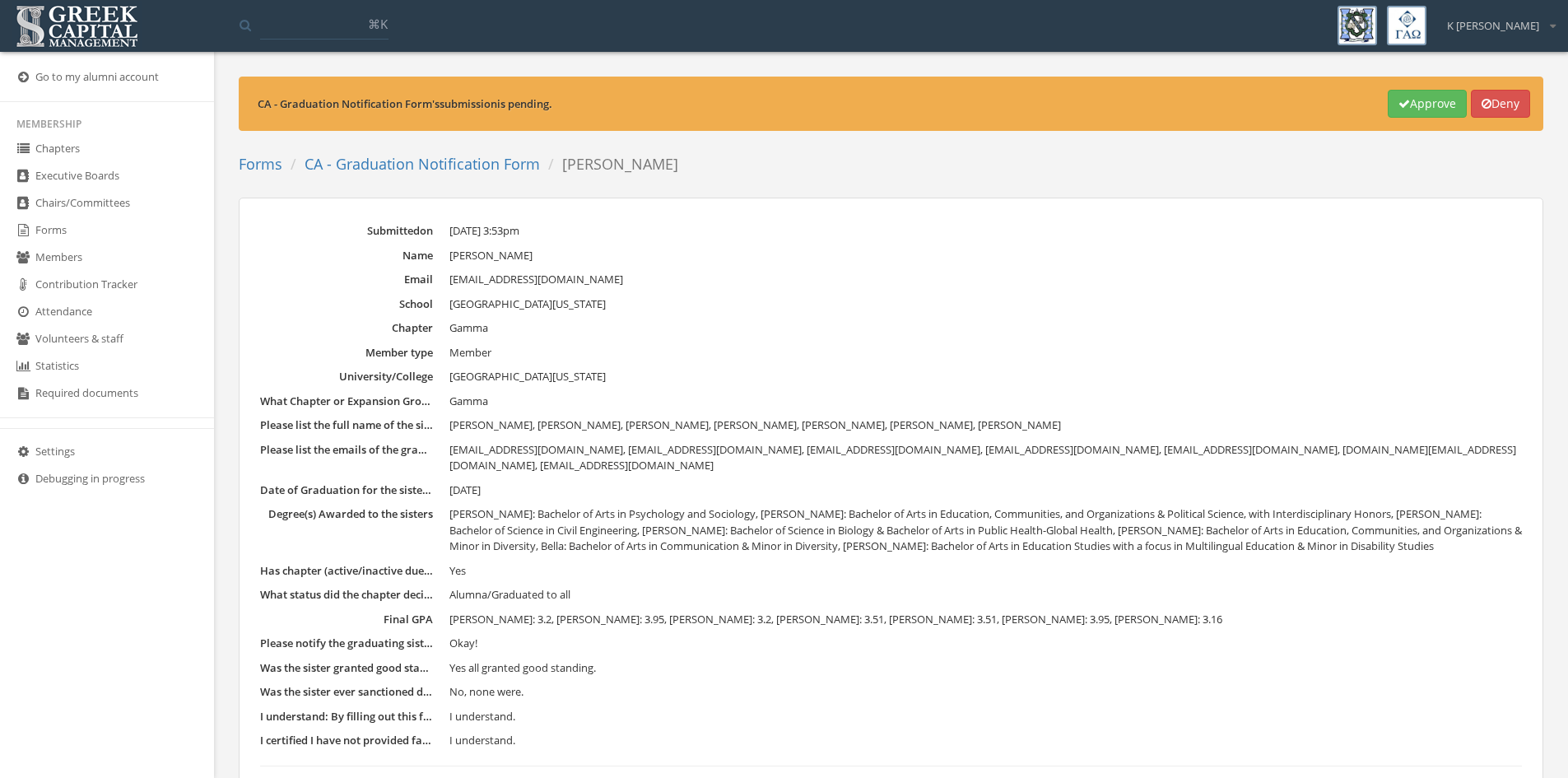
click at [1432, 101] on button "Approve" at bounding box center [1428, 103] width 79 height 28
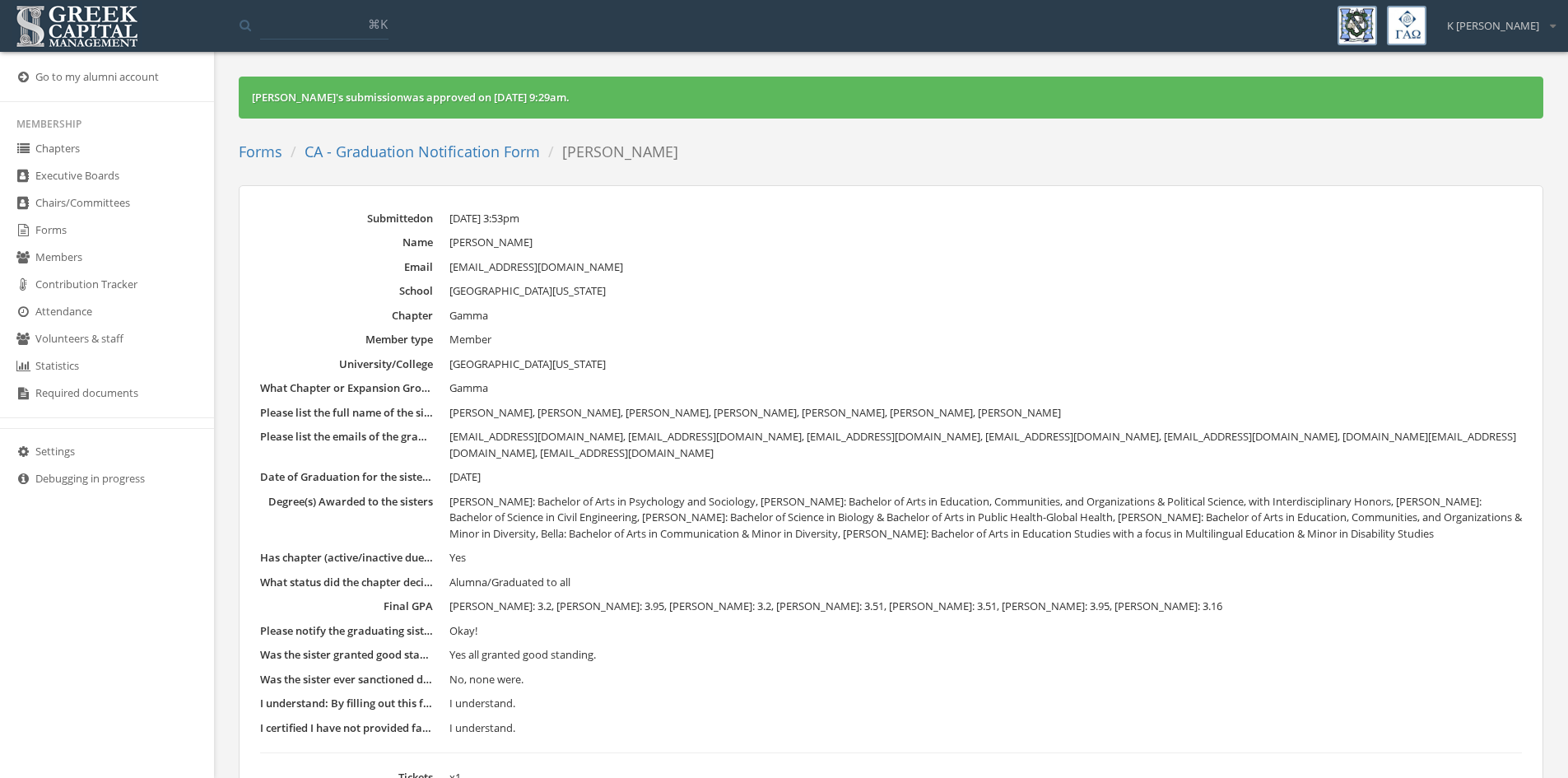
click at [39, 231] on link "Forms" at bounding box center [107, 231] width 214 height 27
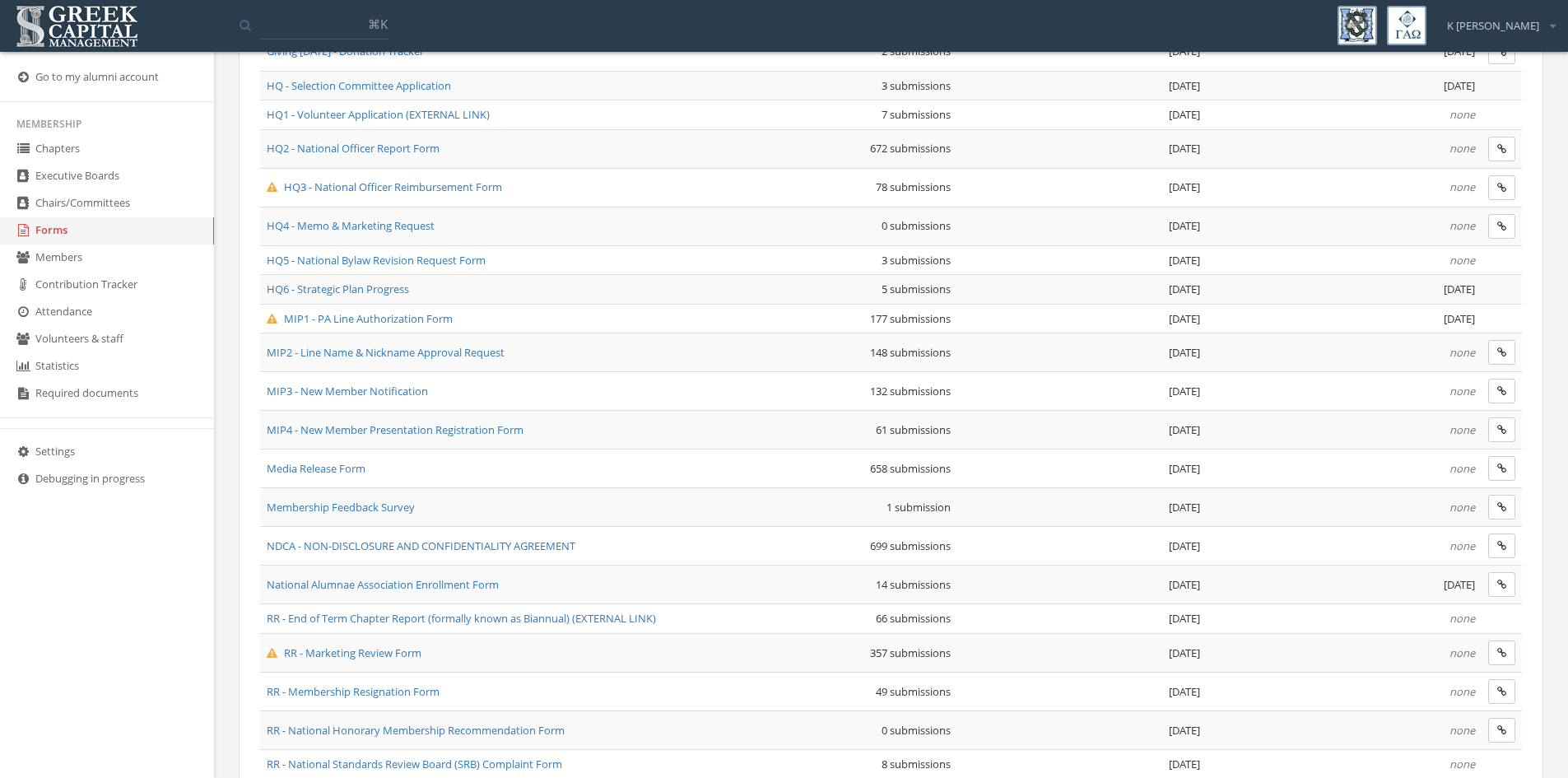
scroll to position [668, 0]
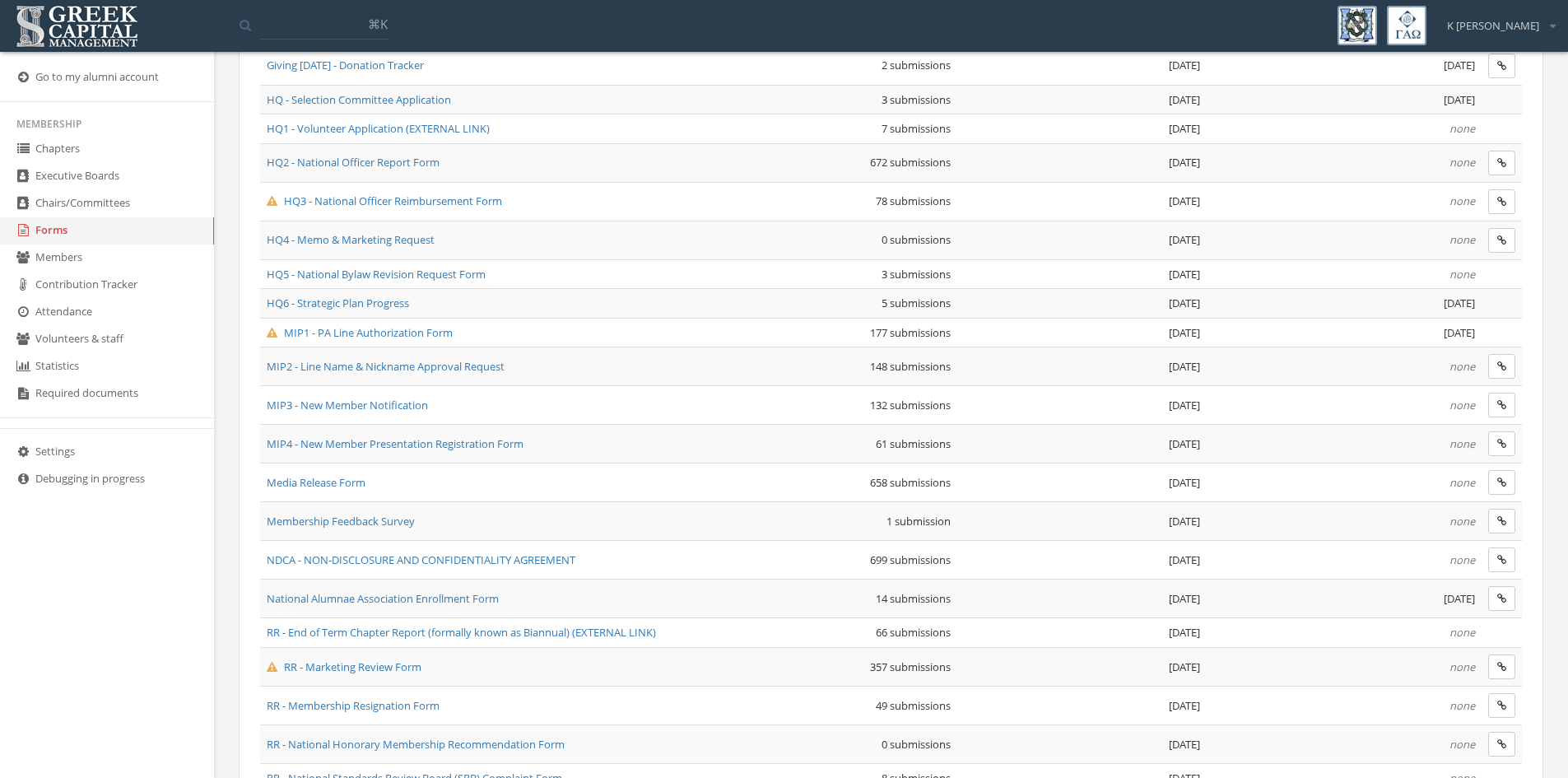
click at [376, 329] on span "MIP1 - PA Line Authorization Form" at bounding box center [359, 333] width 186 height 14
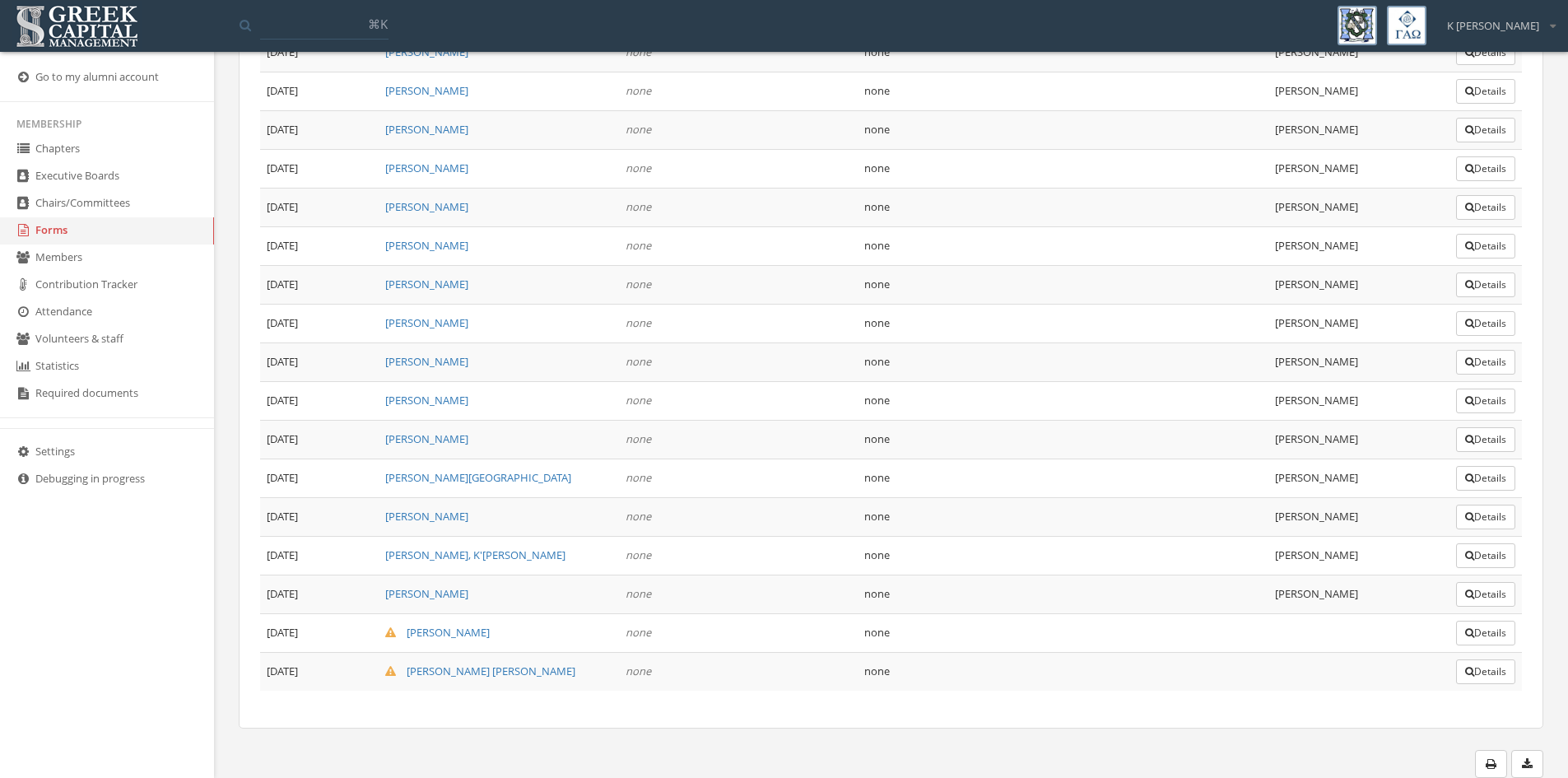
scroll to position [6989, 0]
click at [1474, 631] on button "Details" at bounding box center [1486, 633] width 60 height 24
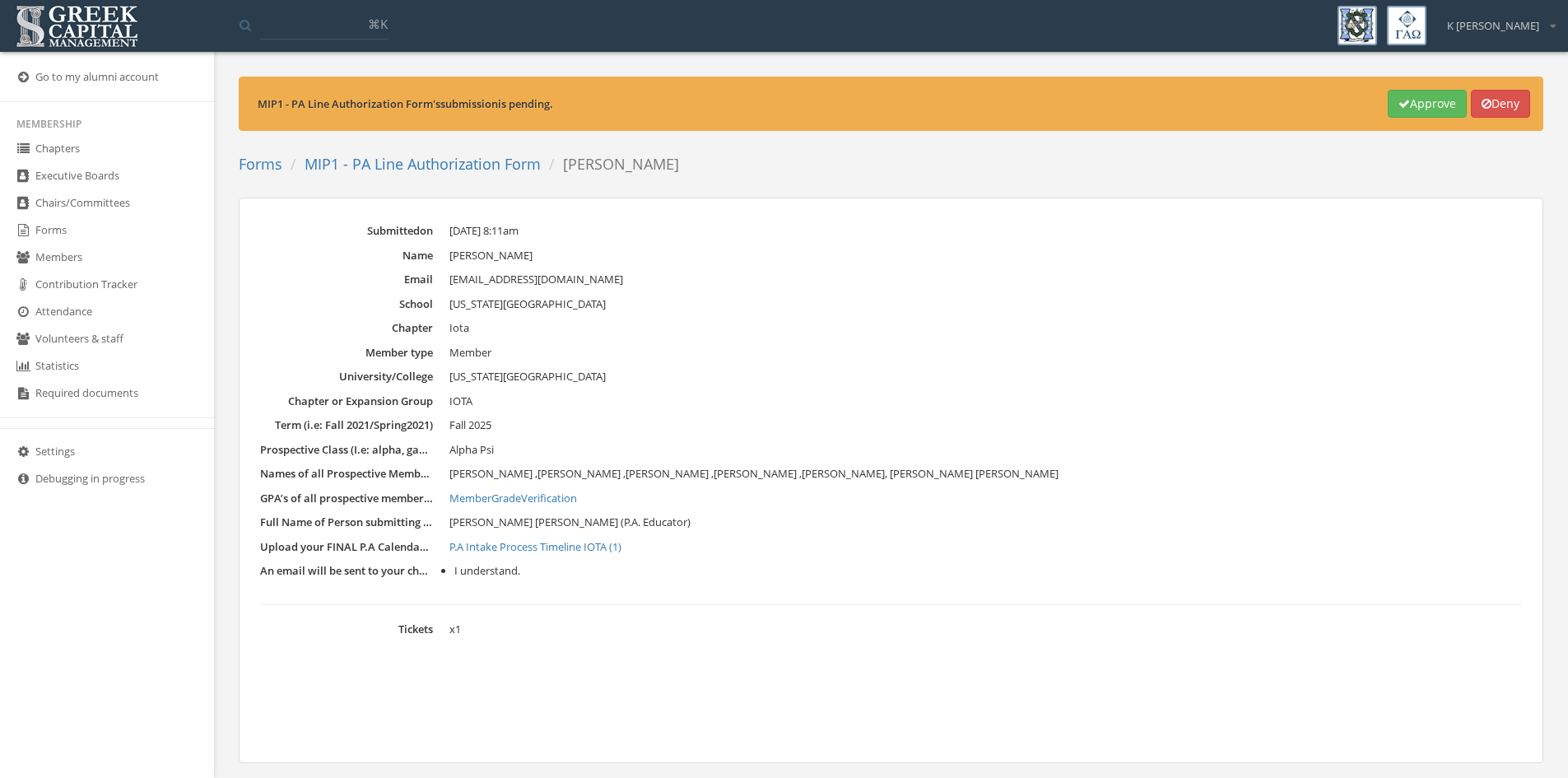
click at [479, 164] on link "MIP1 - PA Line Authorization Form" at bounding box center [423, 164] width 237 height 20
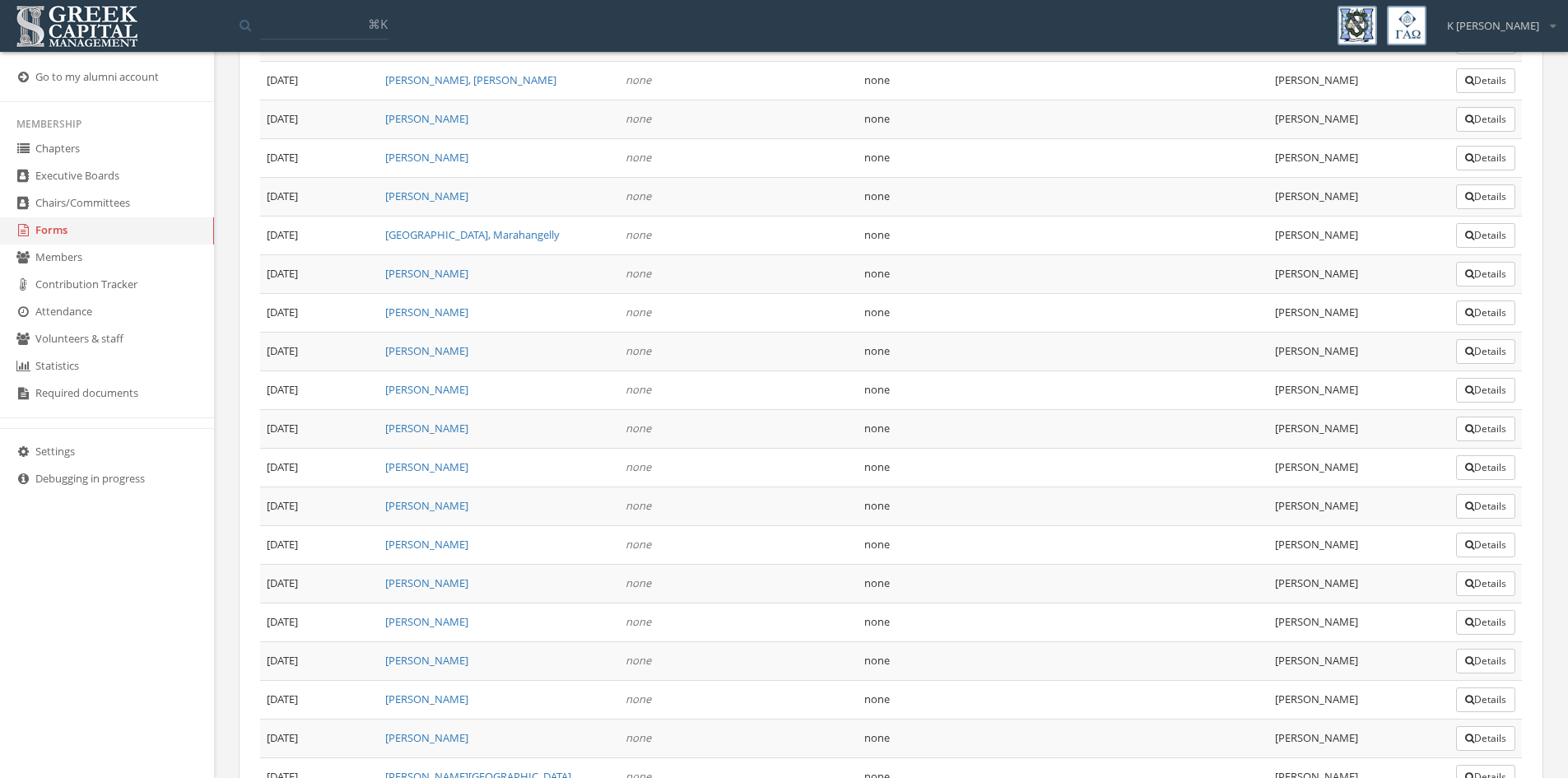
scroll to position [6989, 0]
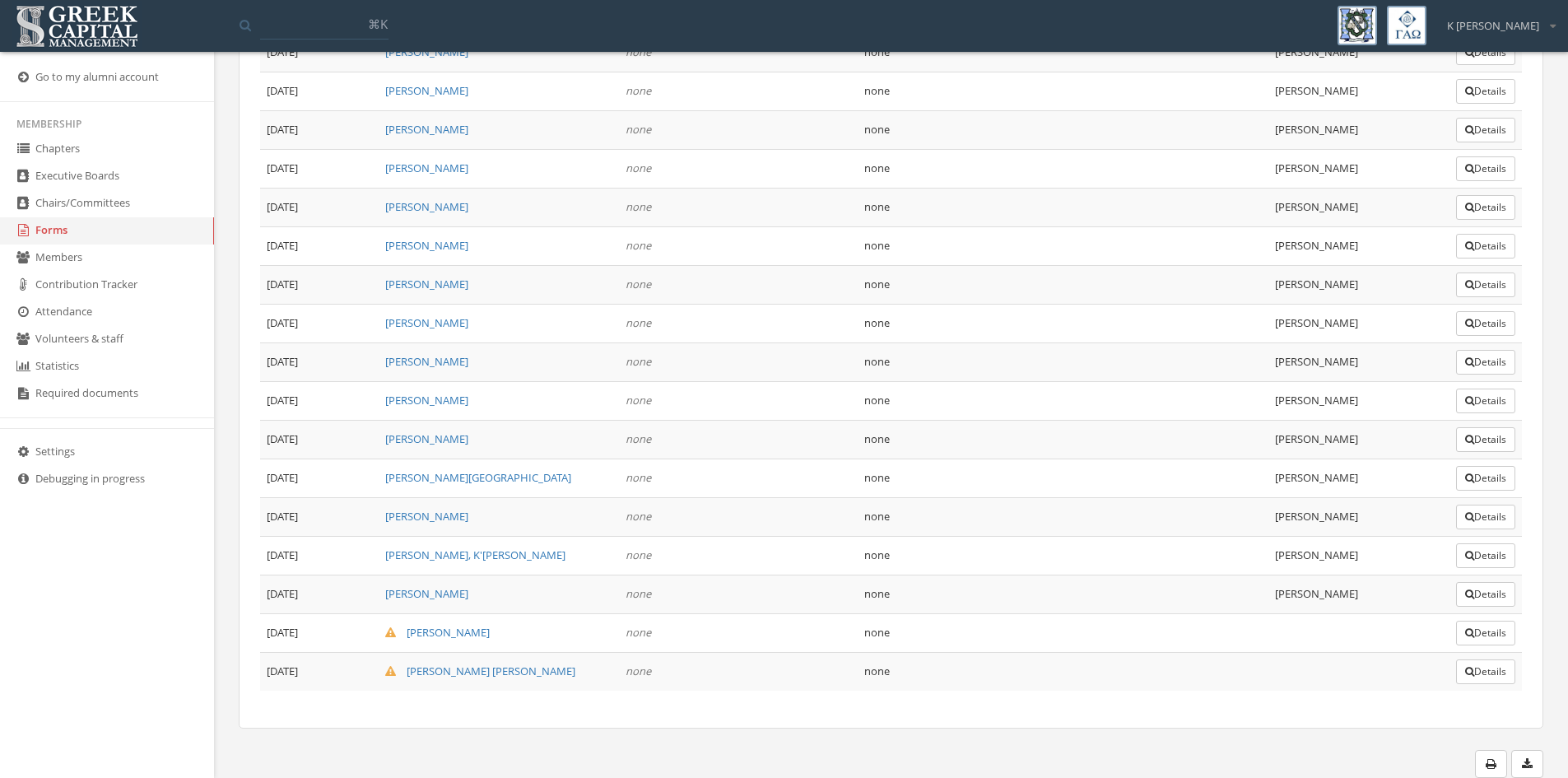
click at [1482, 680] on button "Details" at bounding box center [1486, 671] width 60 height 24
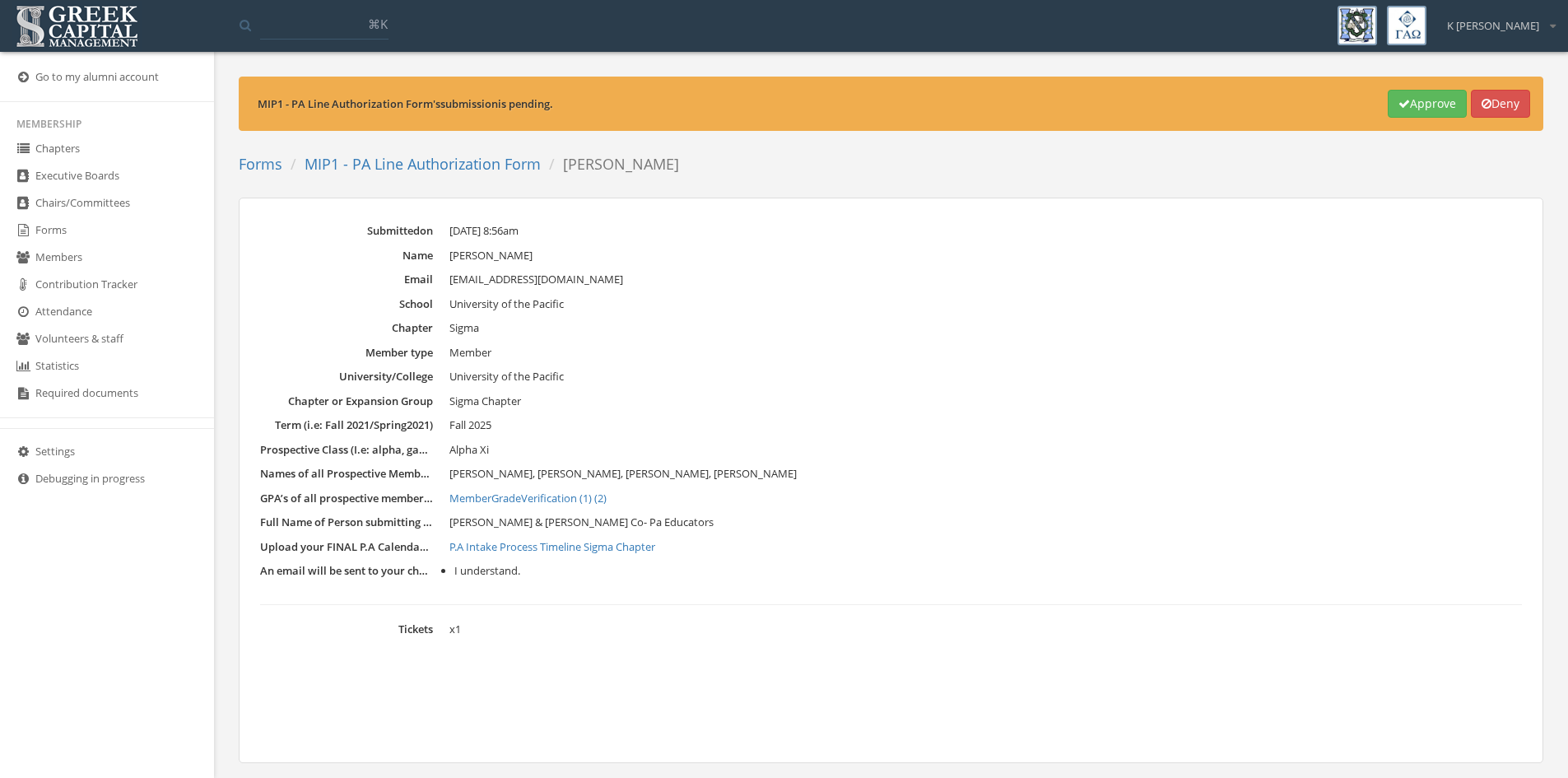
click at [386, 159] on link "MIP1 - PA Line Authorization Form" at bounding box center [423, 164] width 237 height 20
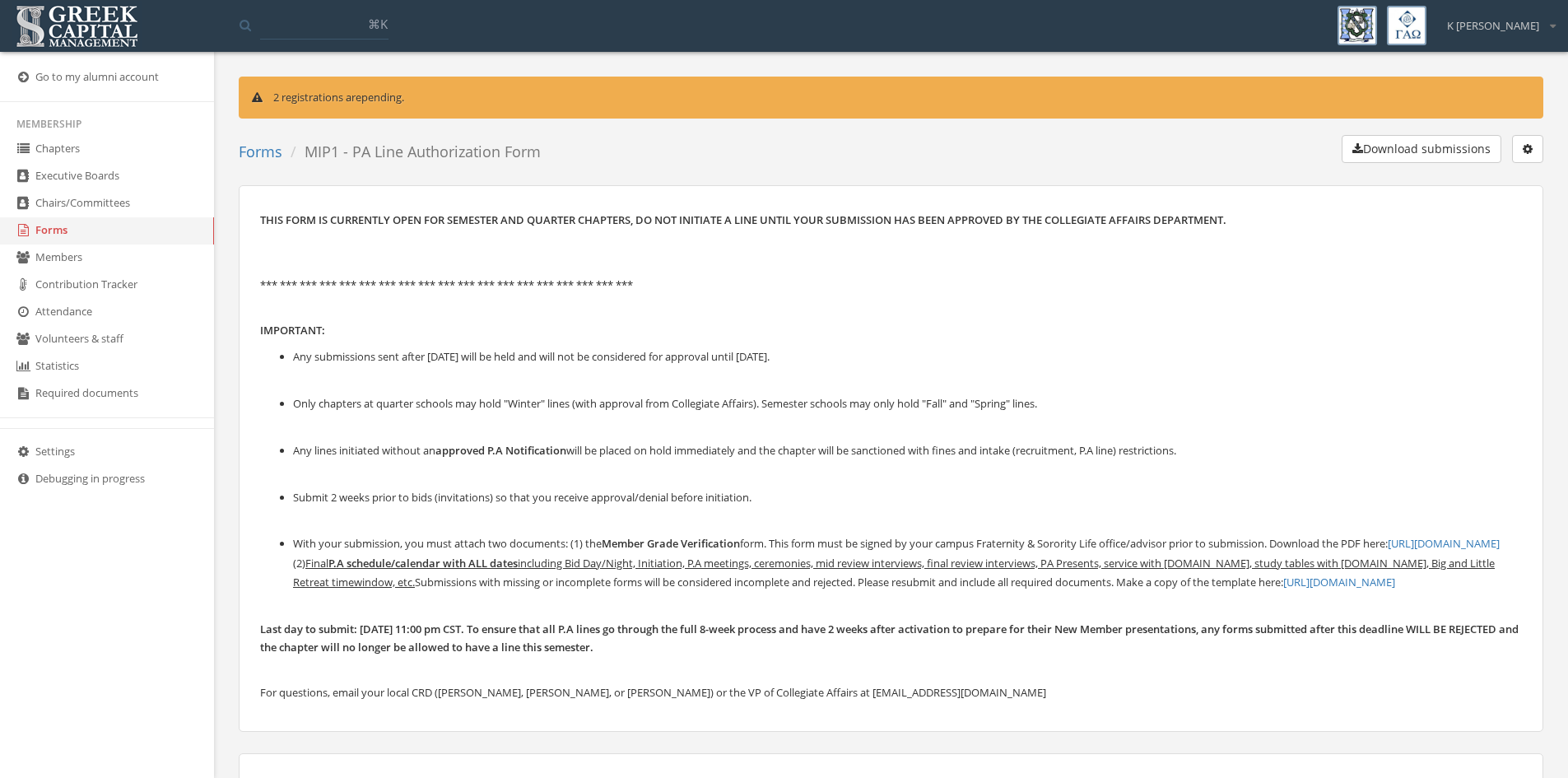
click at [51, 228] on link "Forms" at bounding box center [107, 231] width 214 height 27
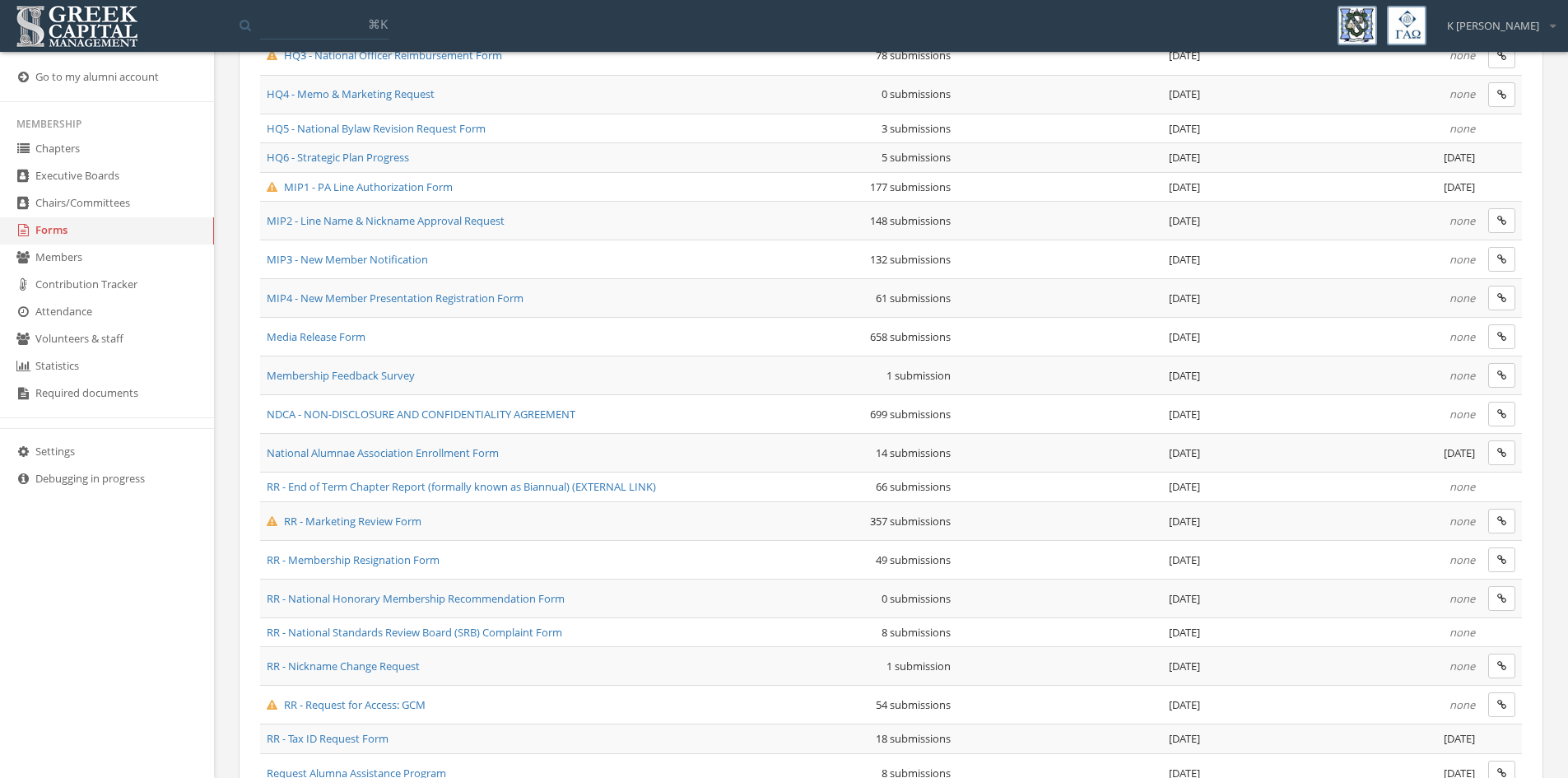
scroll to position [668, 0]
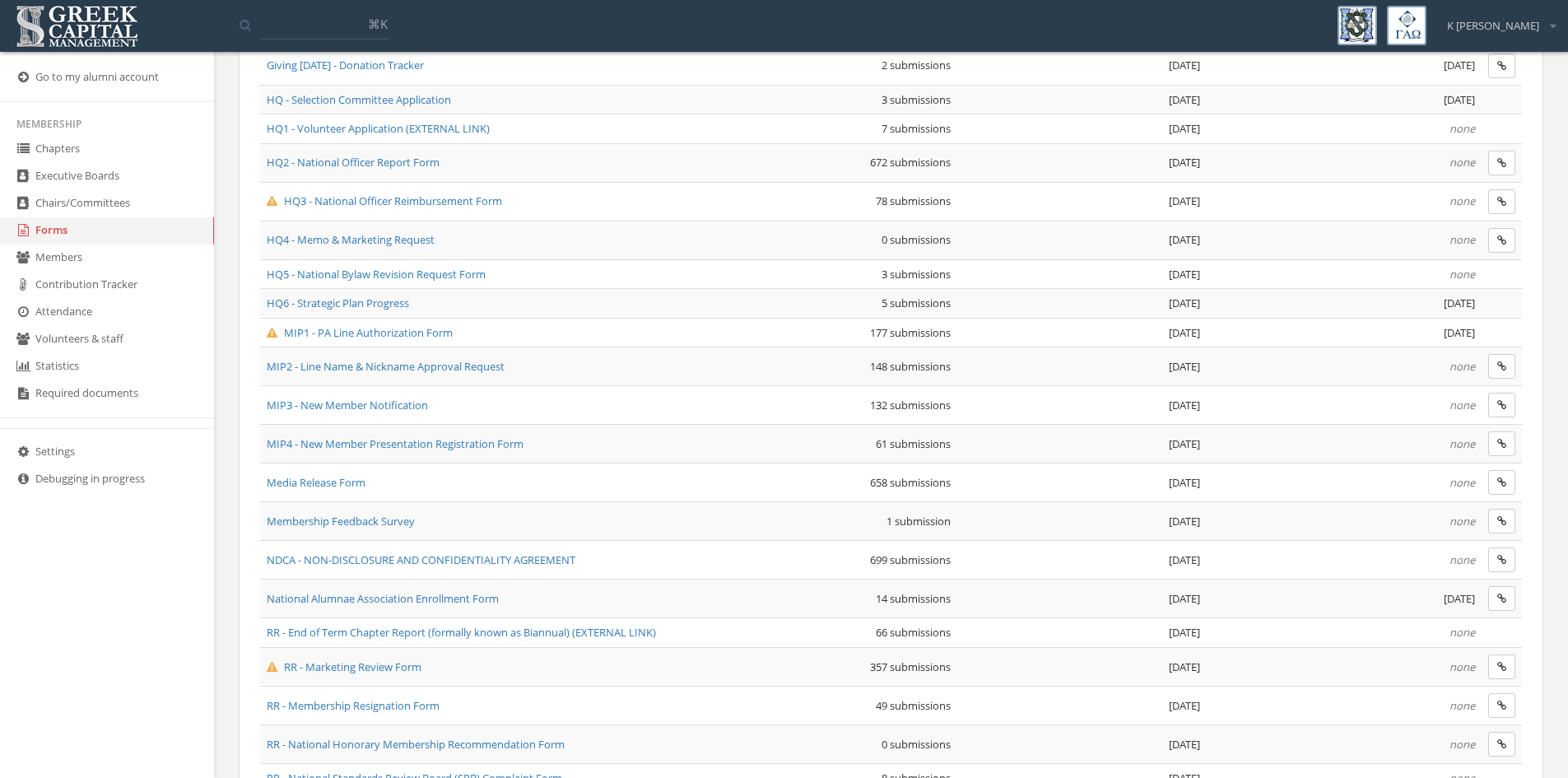
click at [352, 166] on span "HQ2 - National Officer Report Form" at bounding box center [352, 162] width 173 height 14
